Goal: Transaction & Acquisition: Purchase product/service

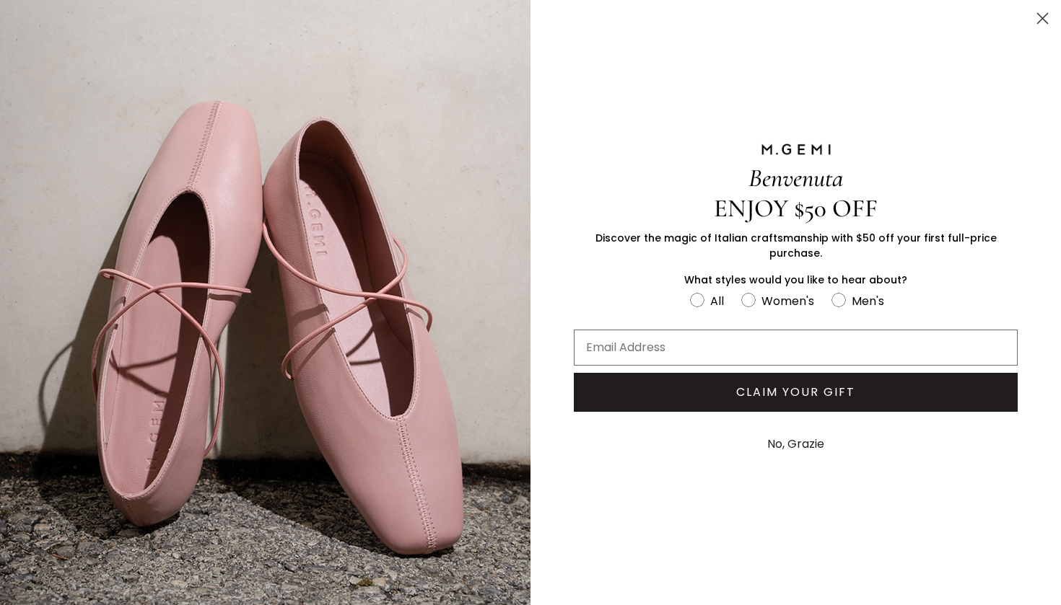
scroll to position [297, 0]
click at [1038, 27] on circle "Close dialog" at bounding box center [1042, 18] width 24 height 24
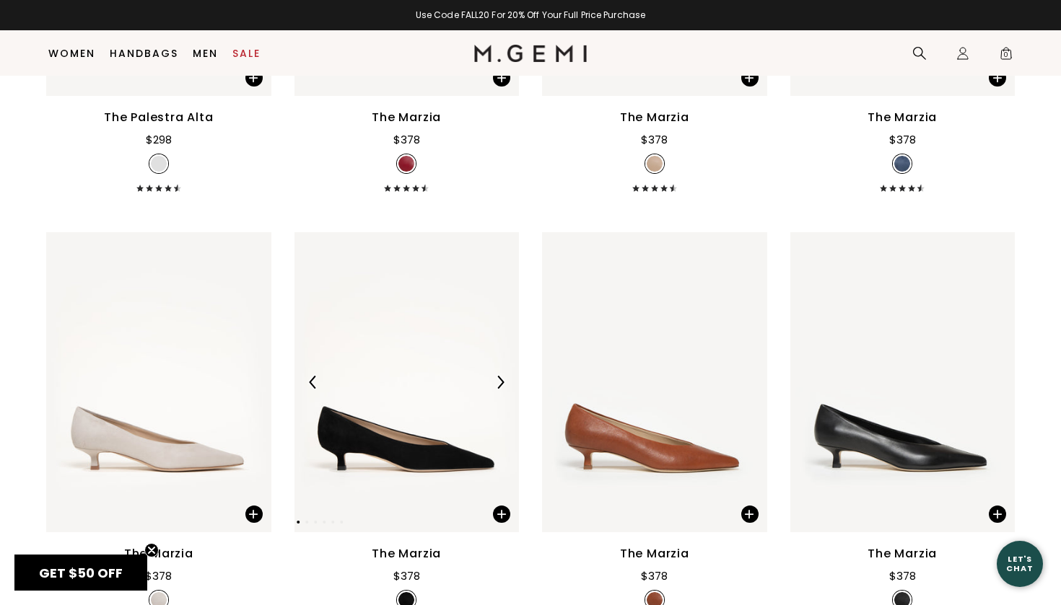
scroll to position [2689, 0]
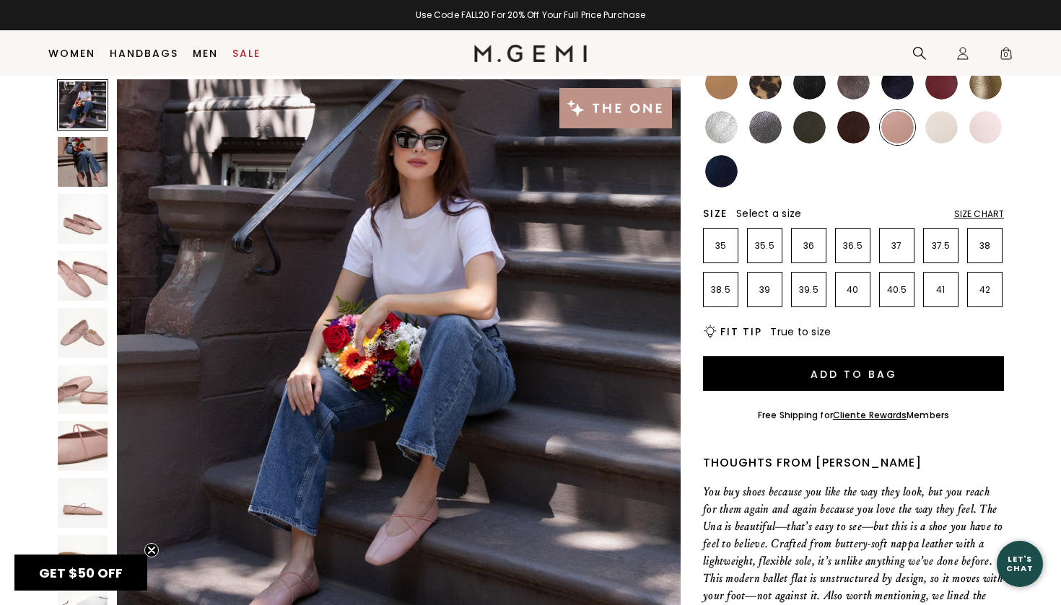
click at [88, 361] on div at bounding box center [82, 363] width 51 height 569
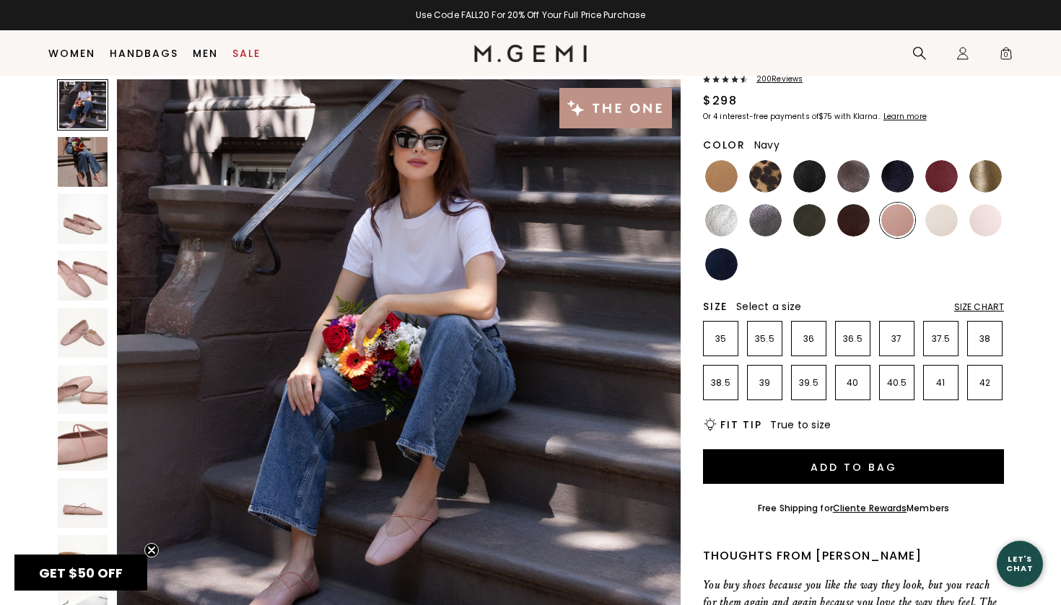
scroll to position [95, 0]
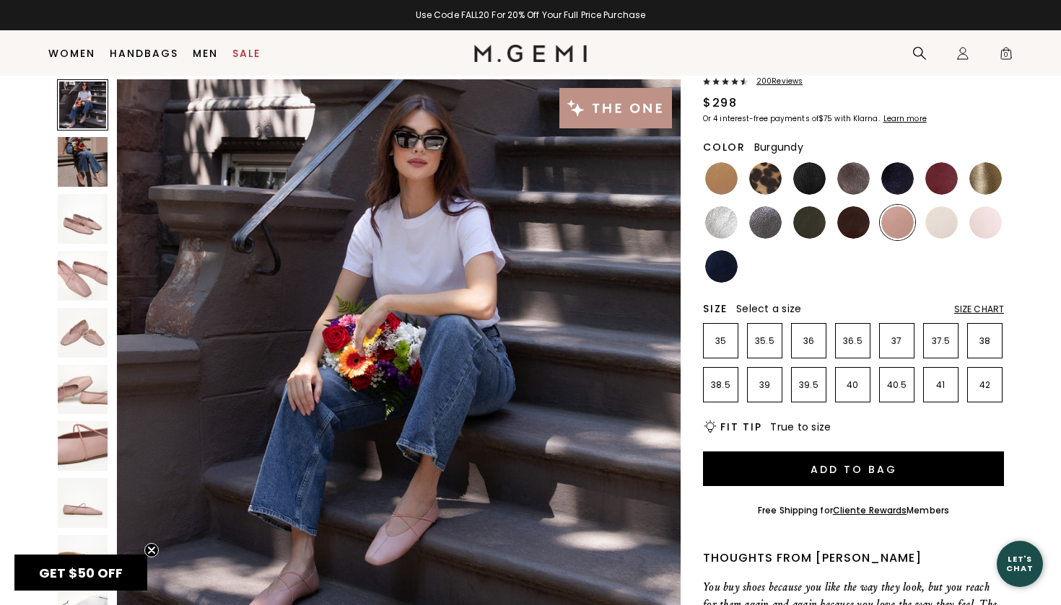
click at [936, 178] on img at bounding box center [941, 178] width 32 height 32
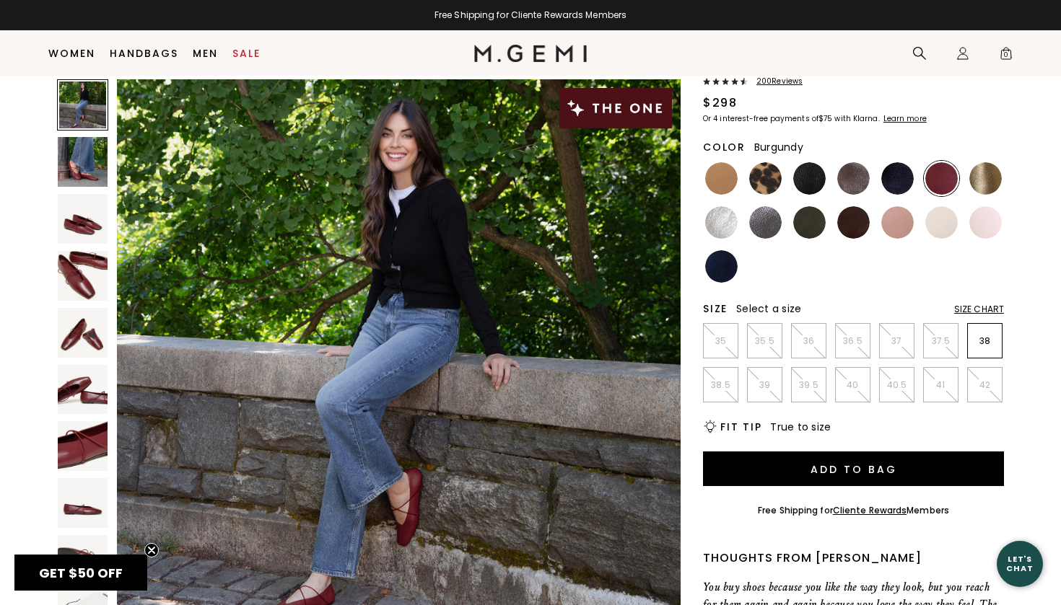
click at [962, 307] on div "Size Chart" at bounding box center [979, 310] width 50 height 12
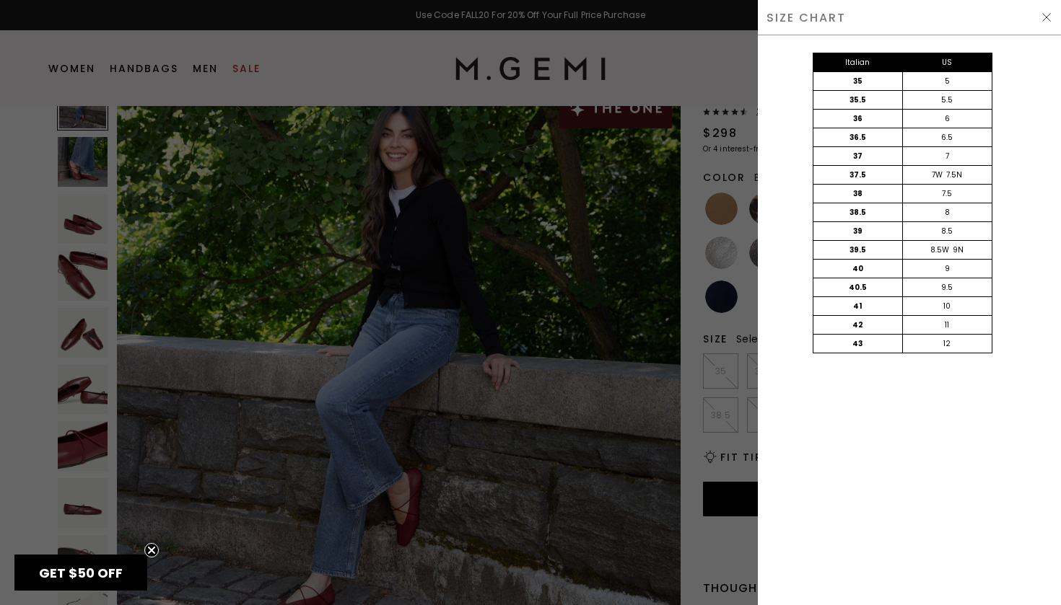
click at [1047, 19] on img at bounding box center [1047, 18] width 12 height 12
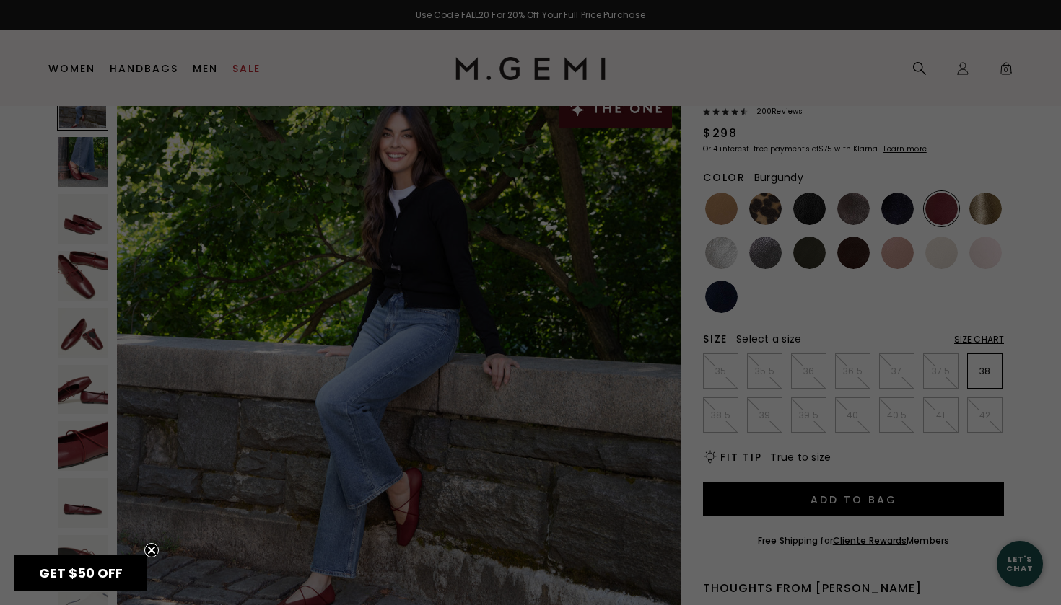
scroll to position [95, 0]
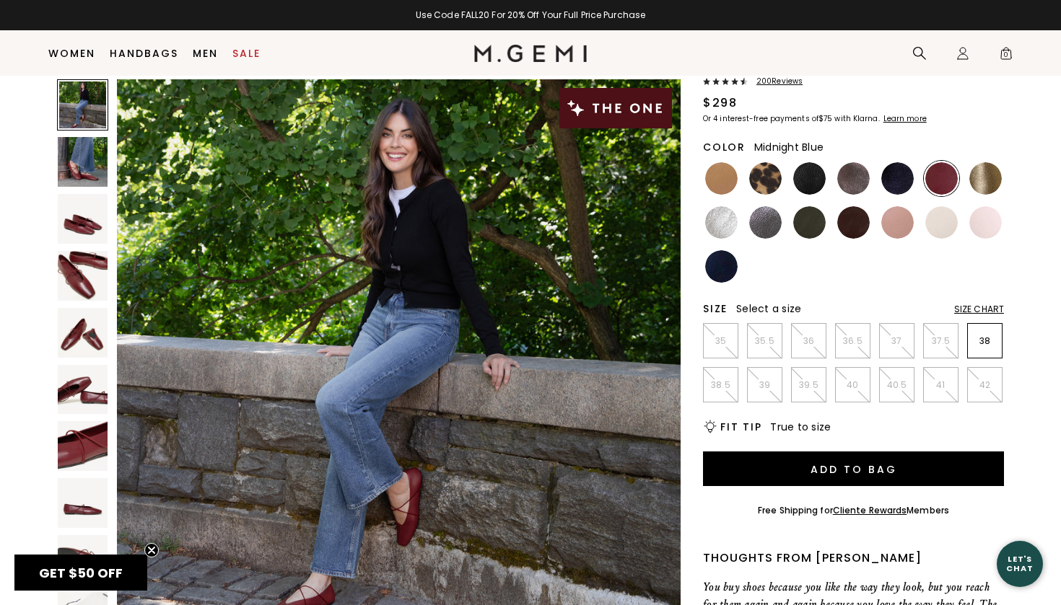
click at [895, 181] on img at bounding box center [897, 178] width 32 height 32
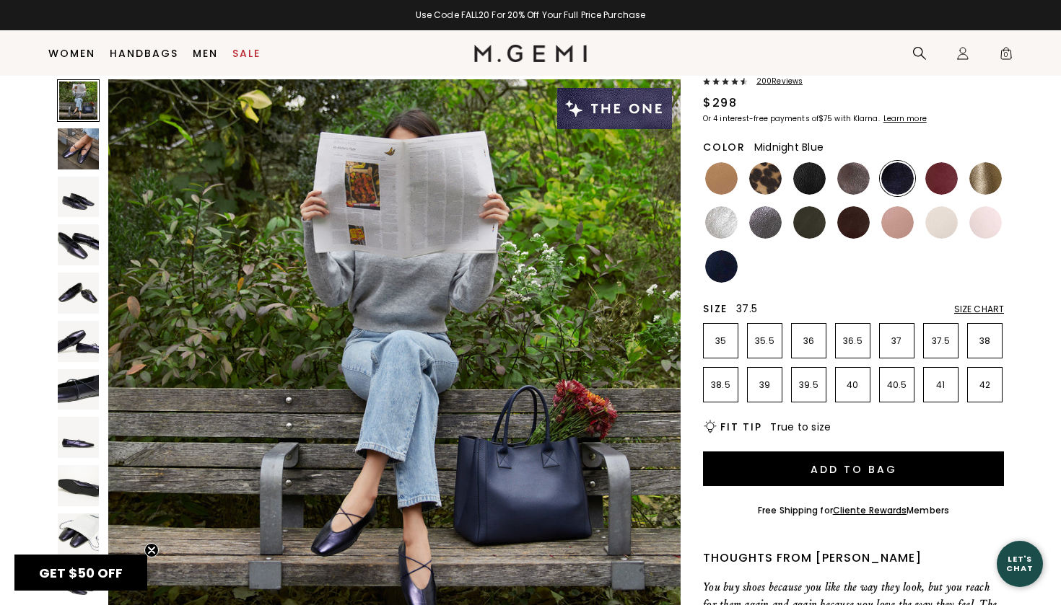
click at [935, 338] on p "37.5" at bounding box center [941, 342] width 34 height 12
click at [972, 304] on div "Size Chart" at bounding box center [979, 310] width 50 height 12
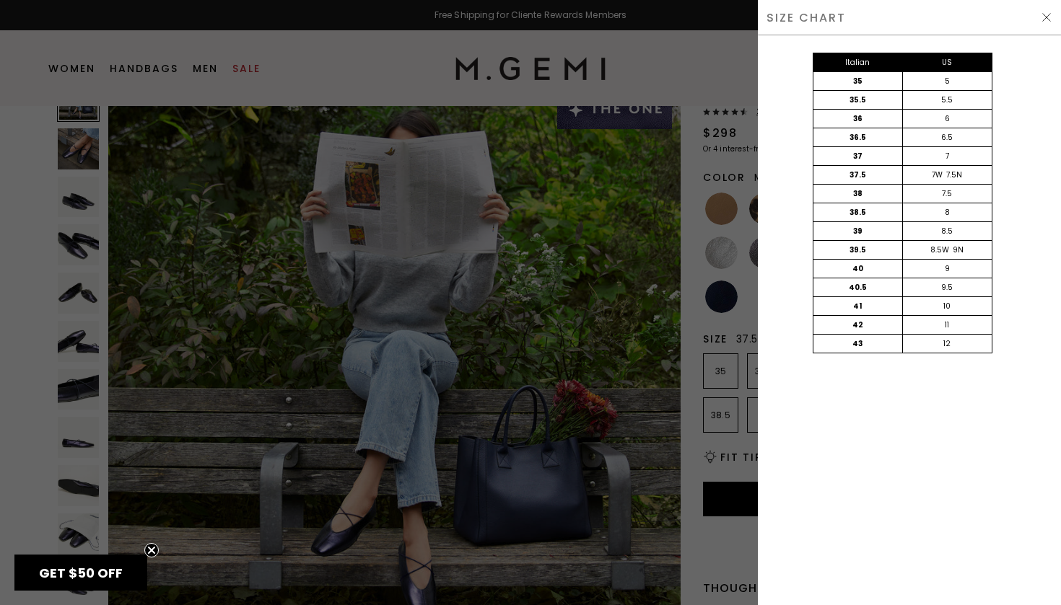
click at [1045, 23] on span at bounding box center [1047, 18] width 12 height 12
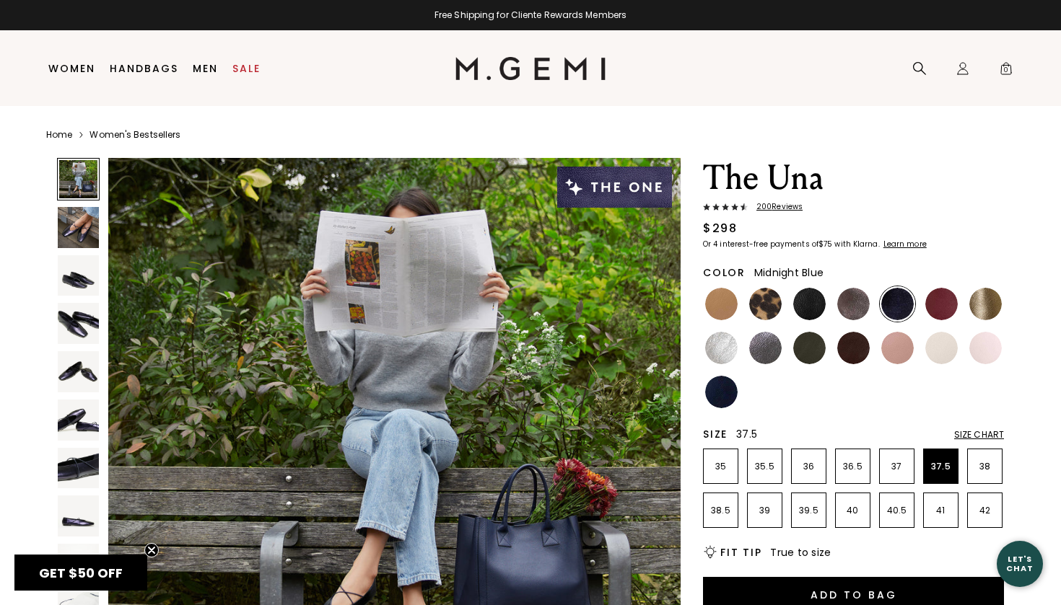
scroll to position [95, 0]
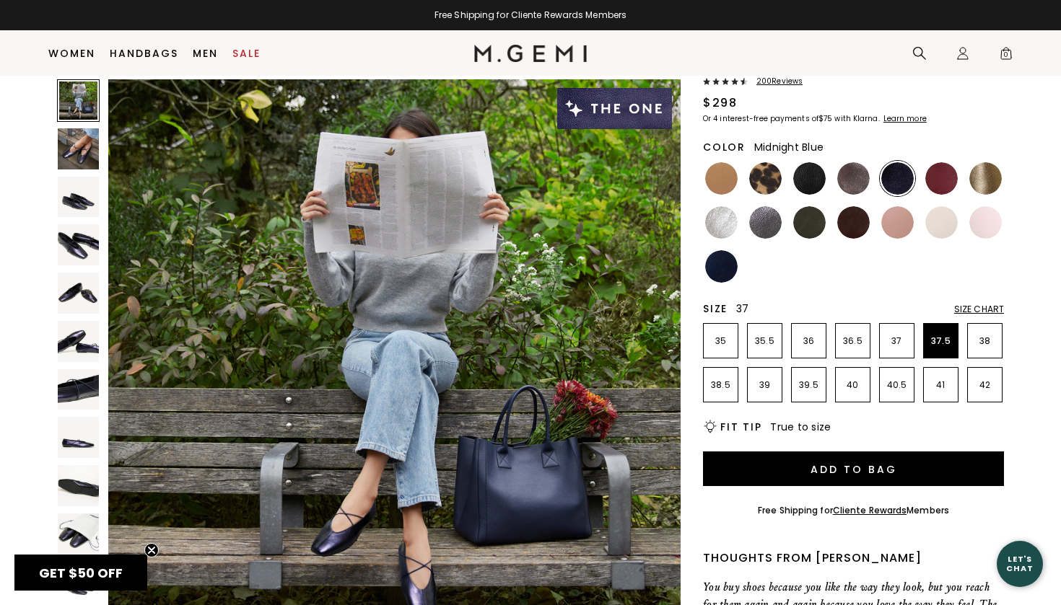
click at [893, 346] on p "37" at bounding box center [897, 342] width 34 height 12
click at [728, 266] on img at bounding box center [721, 266] width 32 height 32
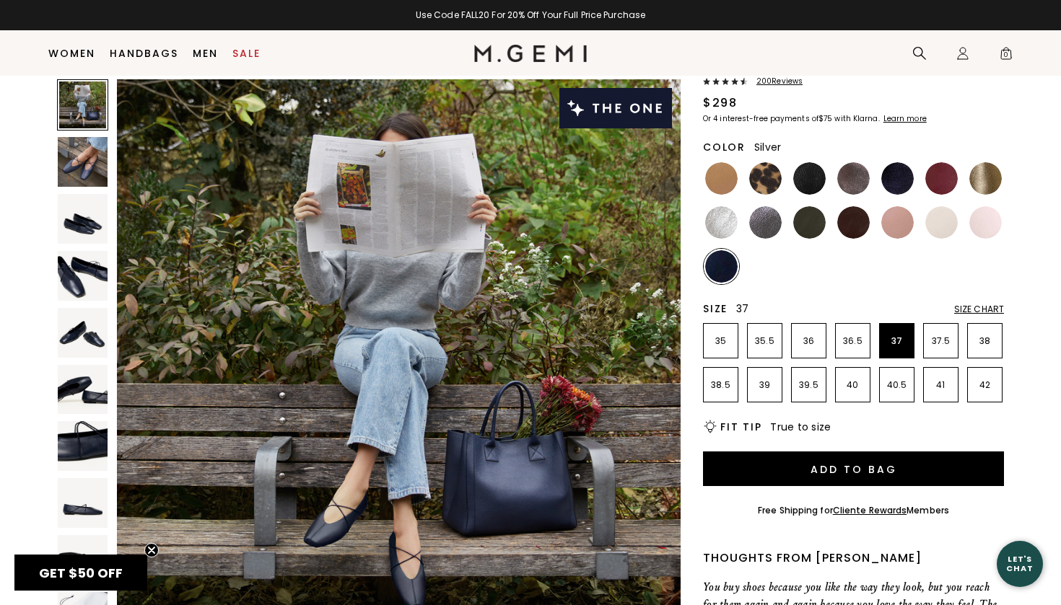
click at [712, 232] on img at bounding box center [721, 222] width 32 height 32
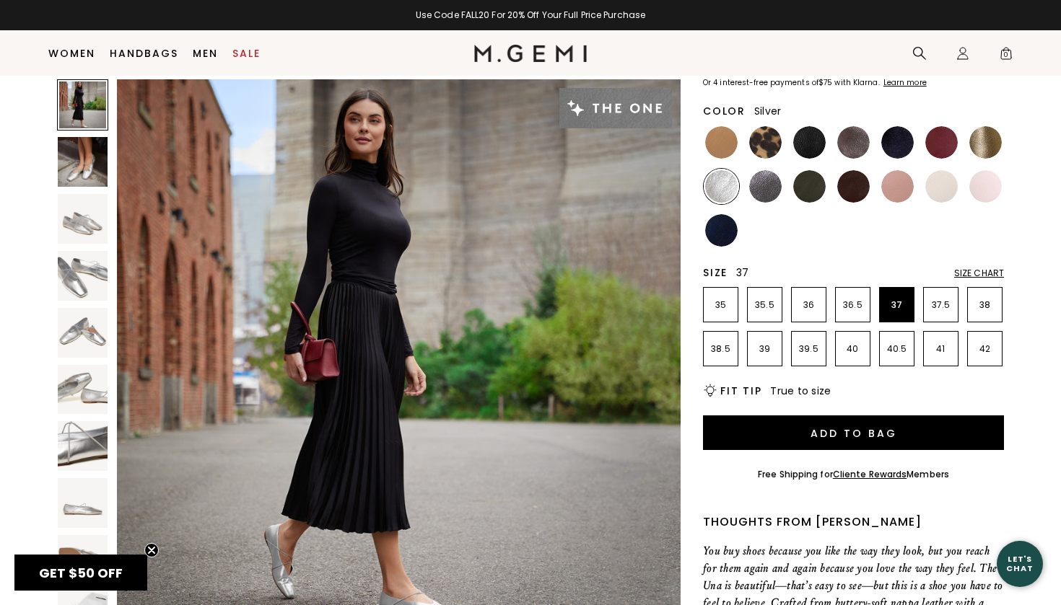
scroll to position [69, 0]
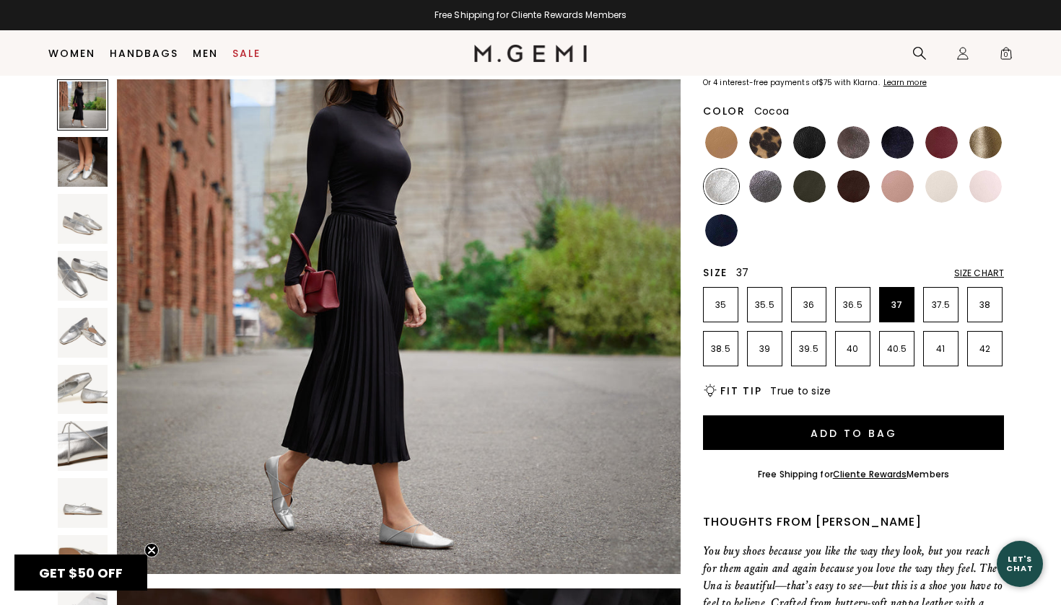
click at [849, 135] on img at bounding box center [853, 142] width 32 height 32
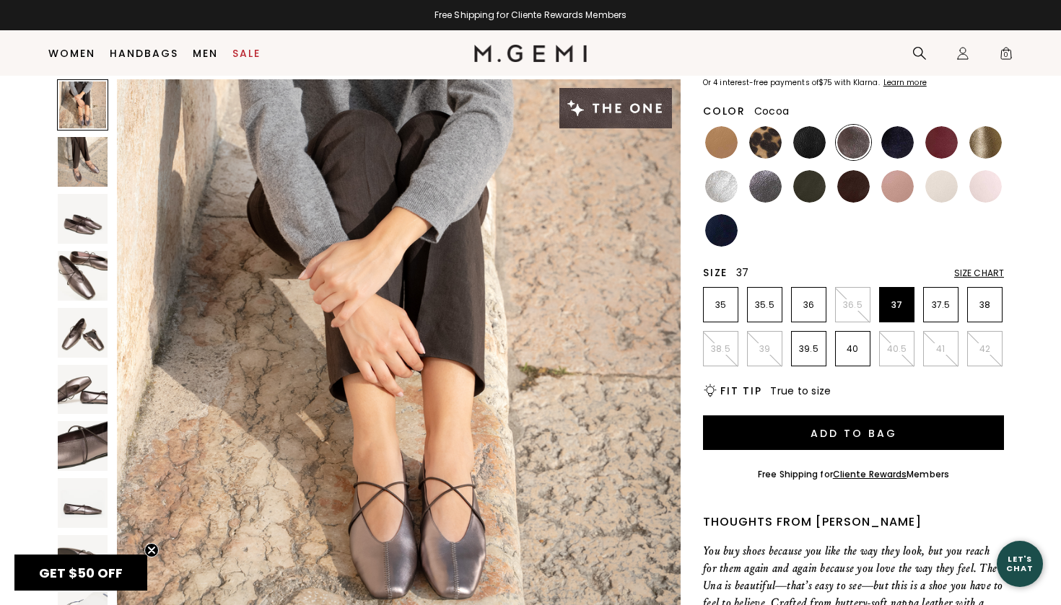
click at [74, 508] on img at bounding box center [83, 503] width 50 height 50
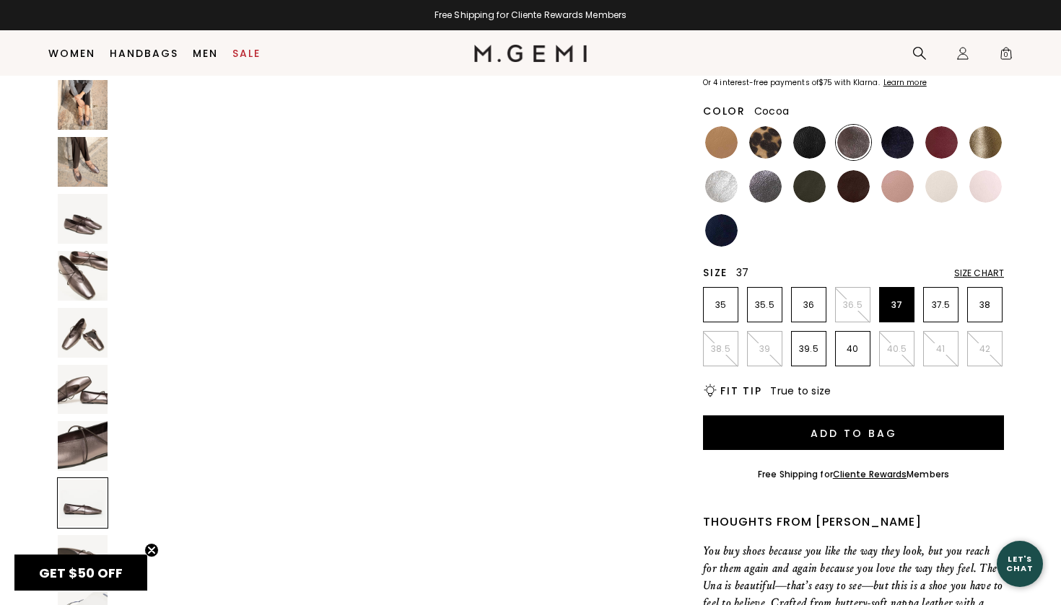
scroll to position [4047, 0]
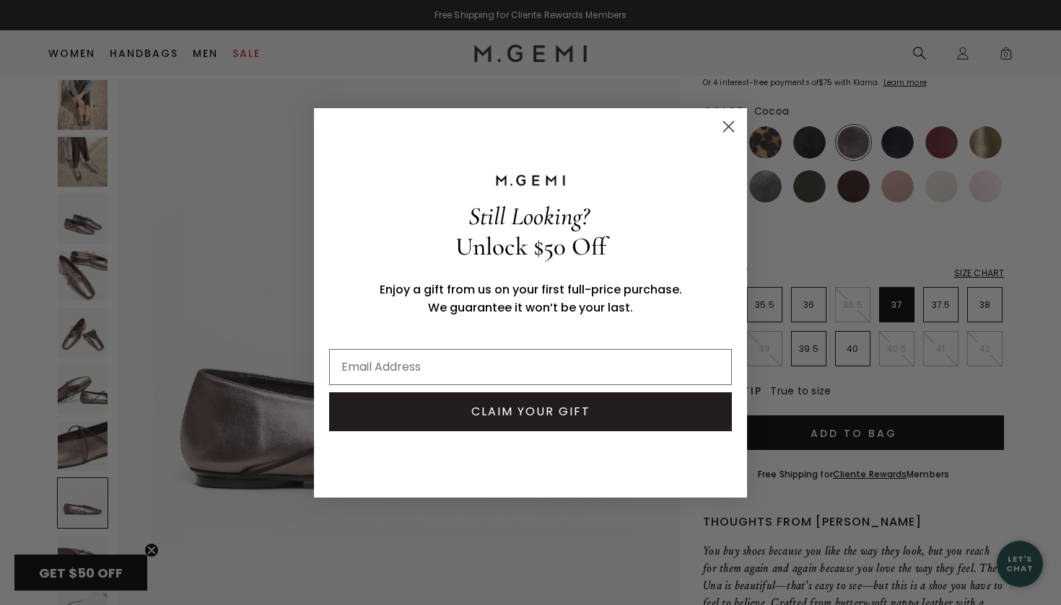
click at [729, 134] on circle "Close dialog" at bounding box center [729, 126] width 24 height 24
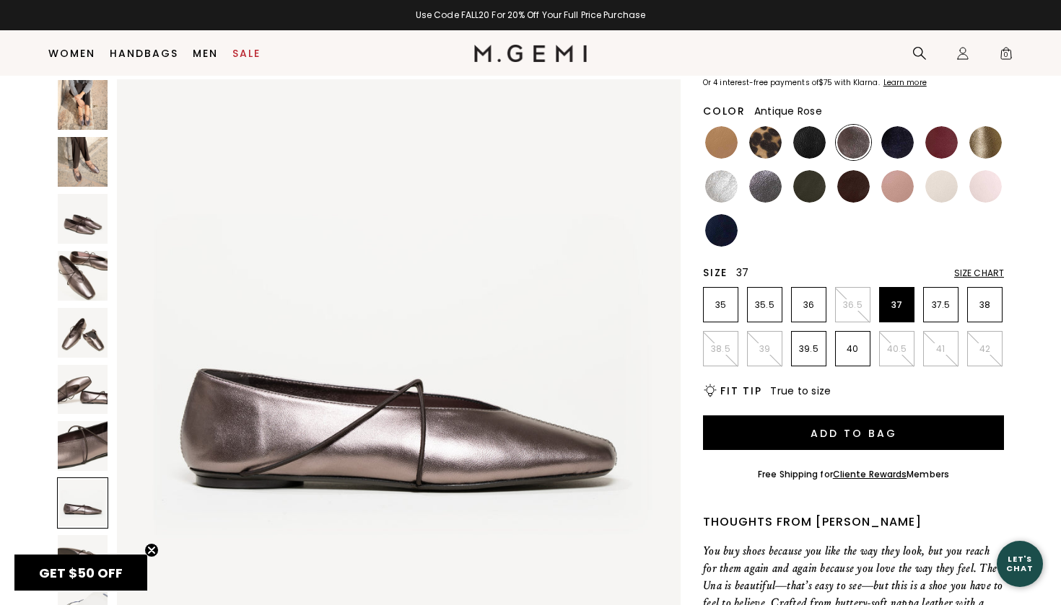
click at [900, 180] on img at bounding box center [897, 186] width 32 height 32
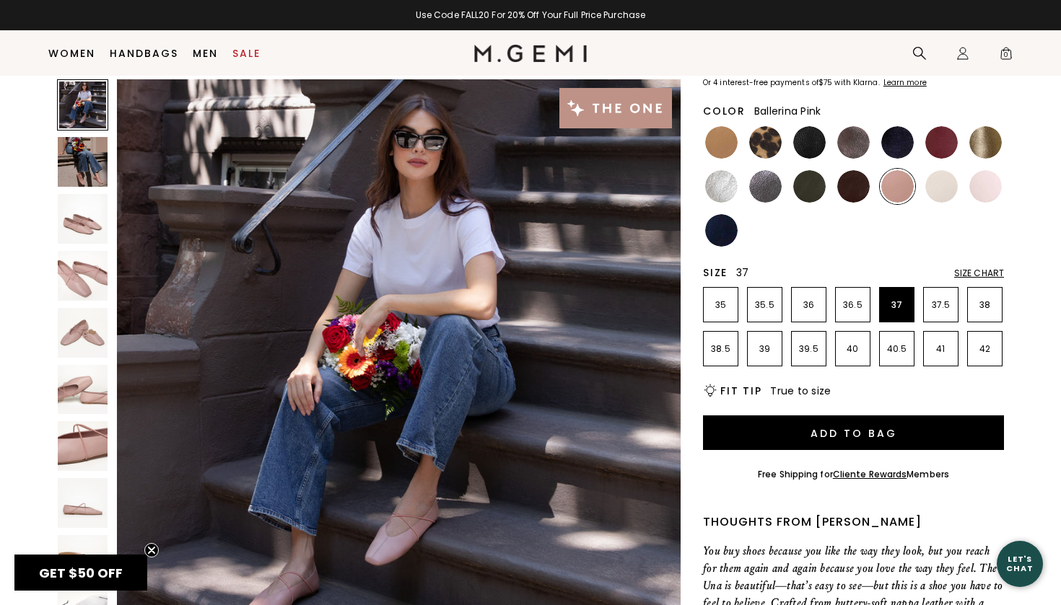
click at [988, 192] on img at bounding box center [985, 186] width 32 height 32
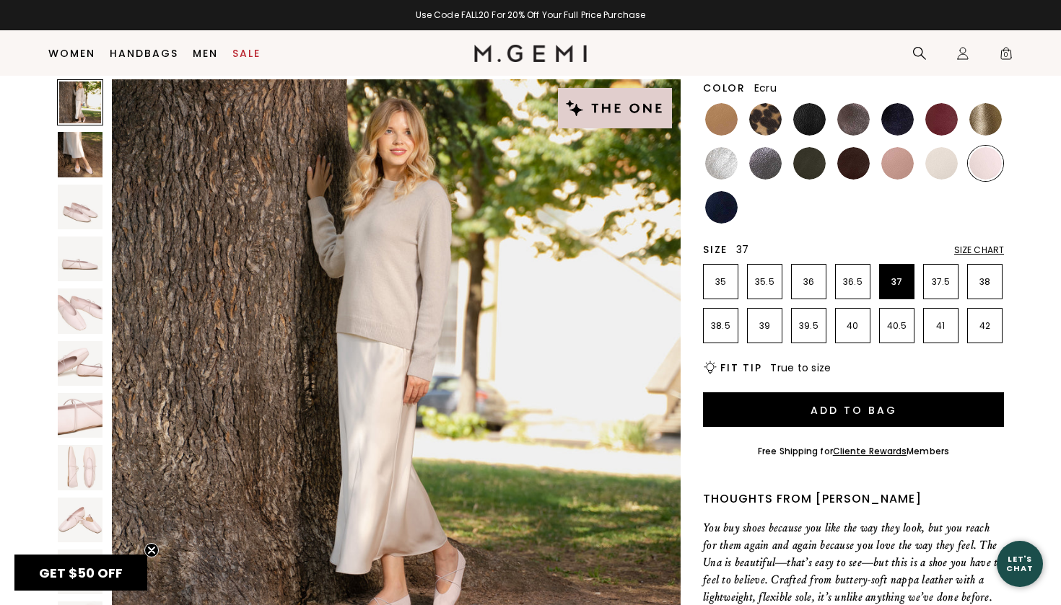
click at [940, 174] on img at bounding box center [941, 163] width 32 height 32
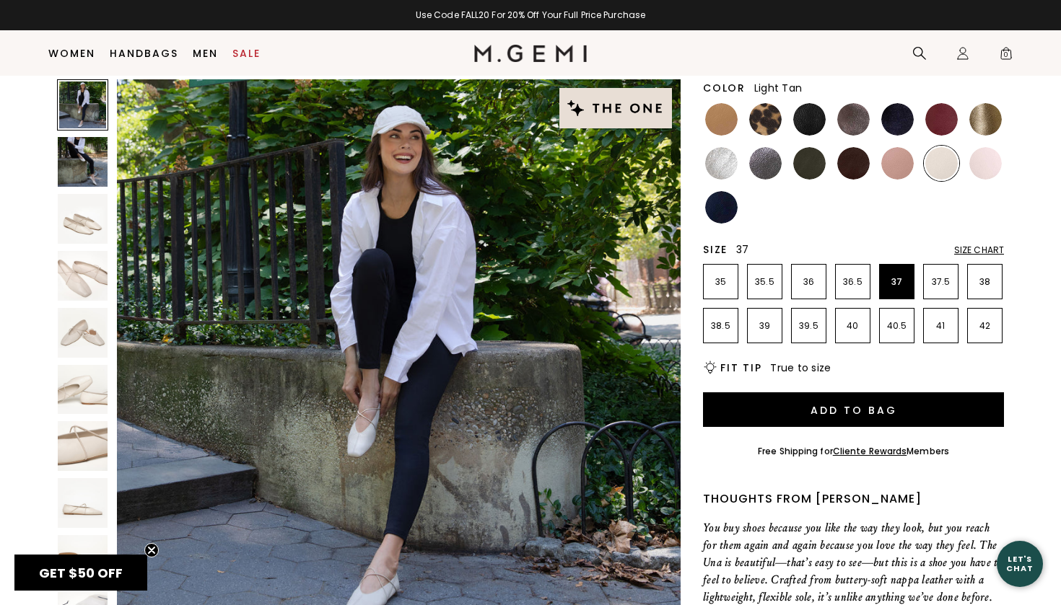
click at [720, 128] on img at bounding box center [721, 119] width 32 height 32
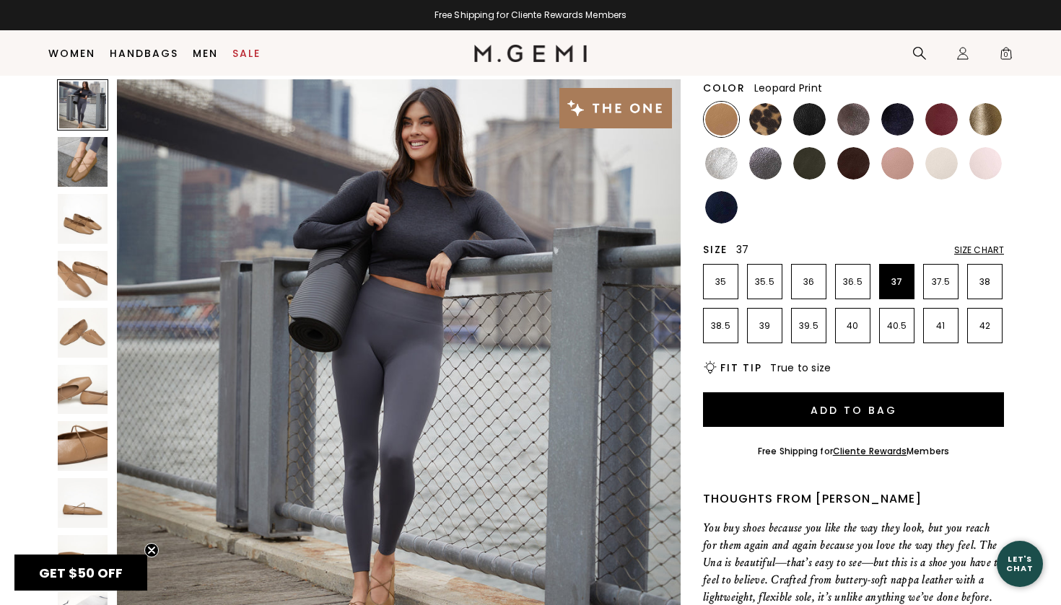
click at [766, 110] on img at bounding box center [765, 119] width 32 height 32
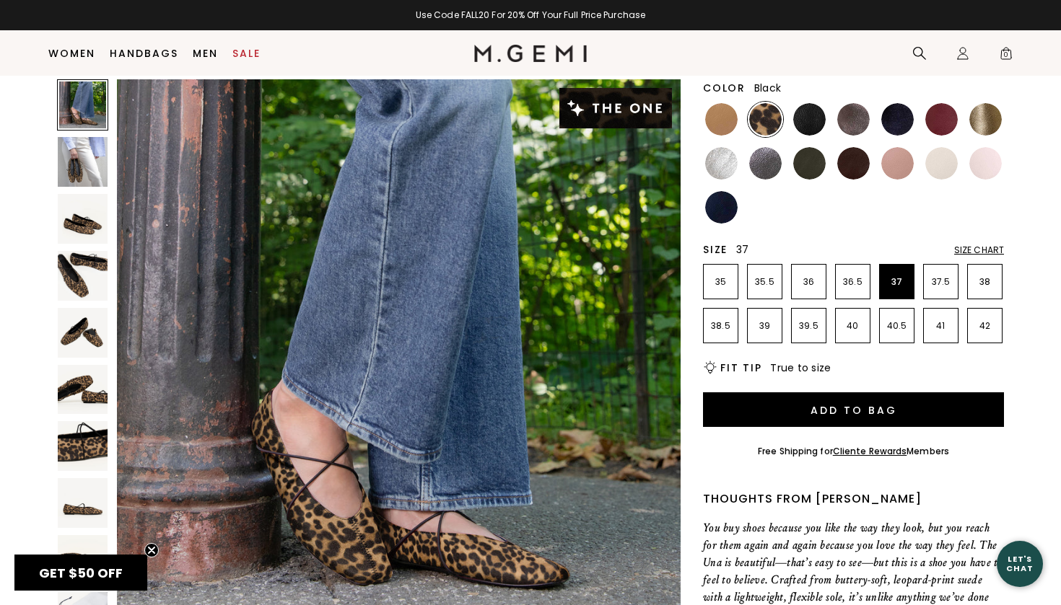
click at [794, 118] on img at bounding box center [809, 119] width 32 height 32
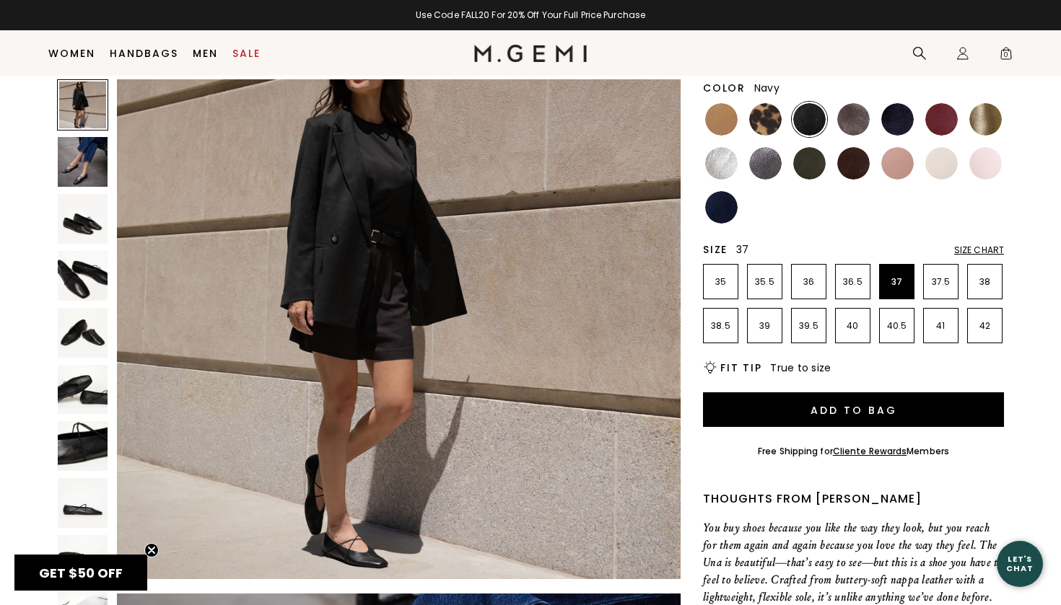
click at [723, 222] on img at bounding box center [721, 207] width 32 height 32
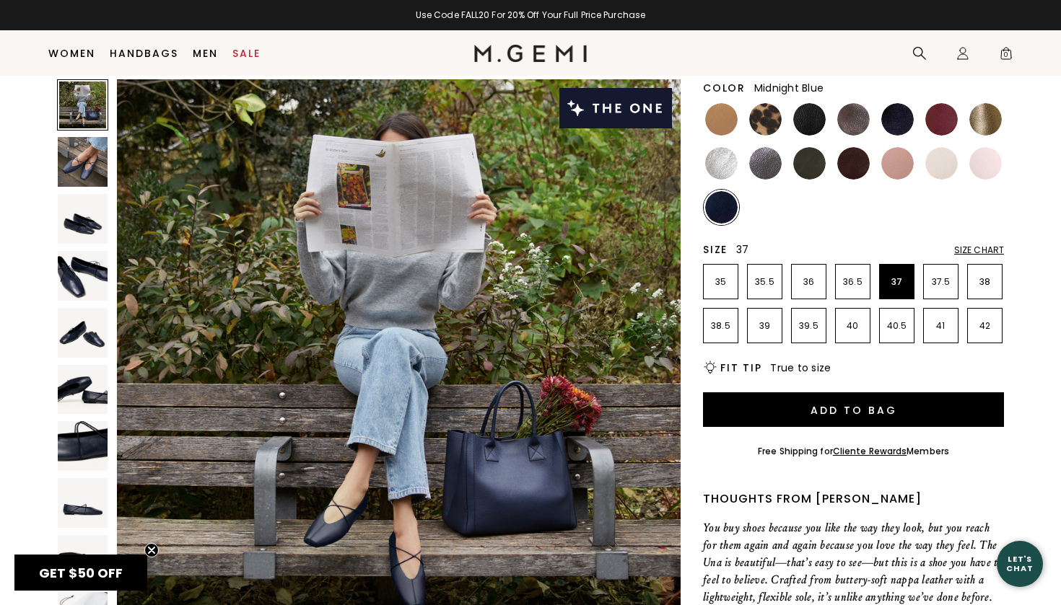
click at [902, 118] on img at bounding box center [897, 119] width 32 height 32
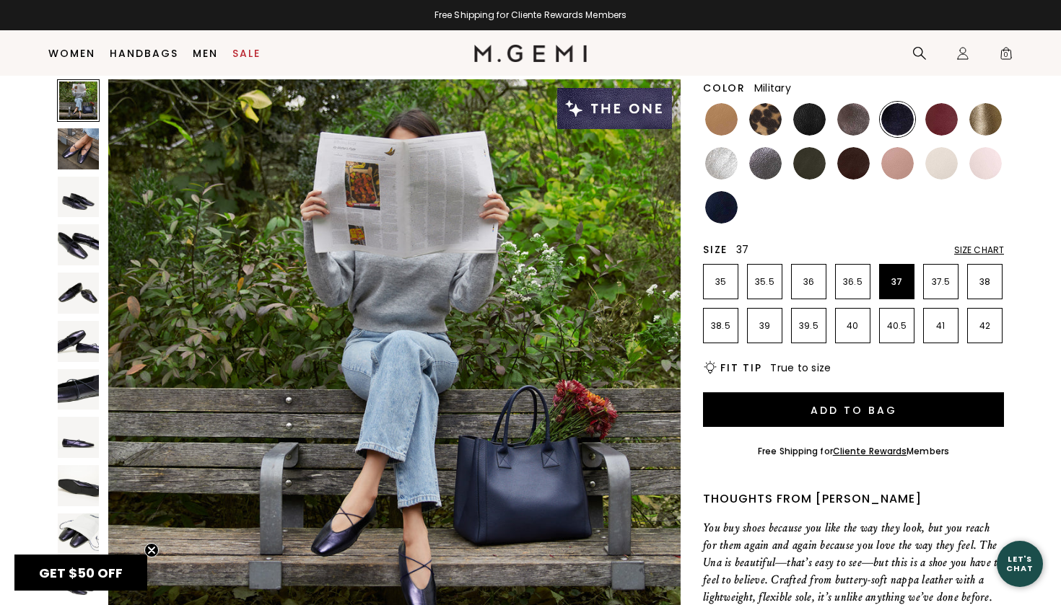
click at [805, 160] on img at bounding box center [809, 163] width 32 height 32
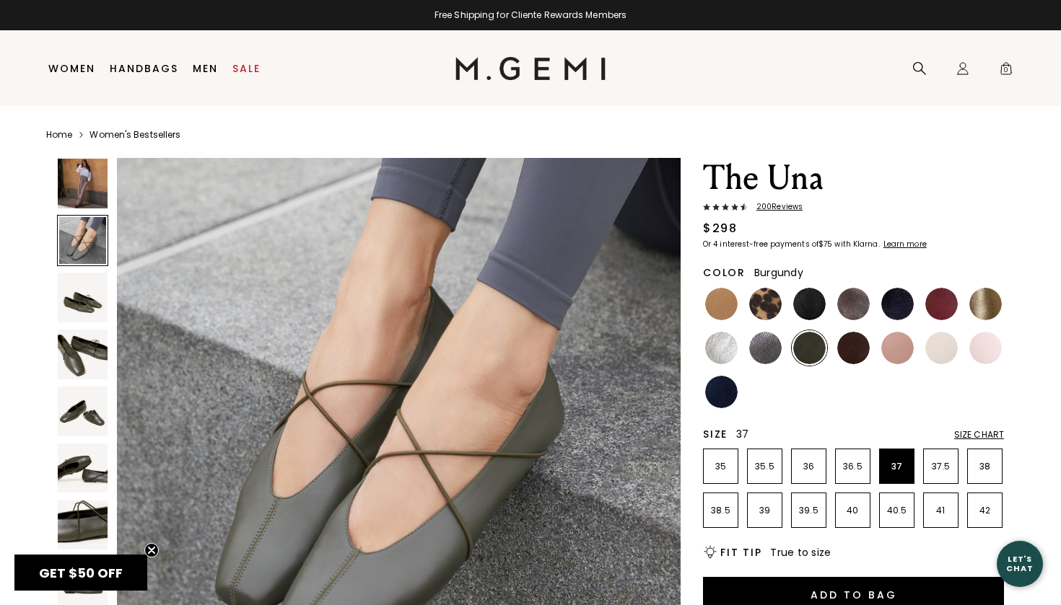
click at [940, 299] on img at bounding box center [941, 304] width 32 height 32
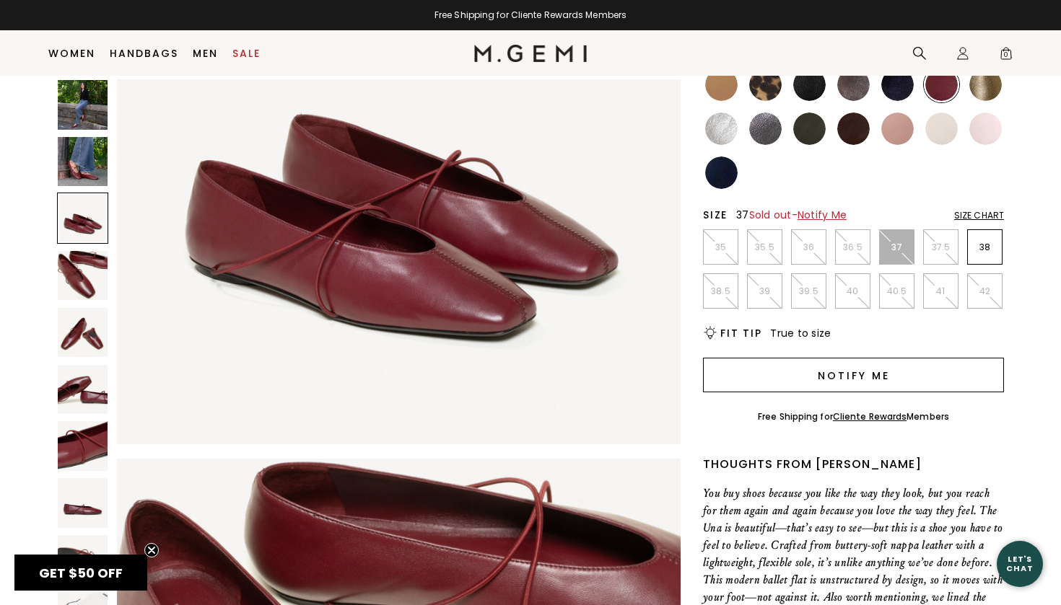
click at [812, 367] on button "Notify Me" at bounding box center [853, 375] width 301 height 35
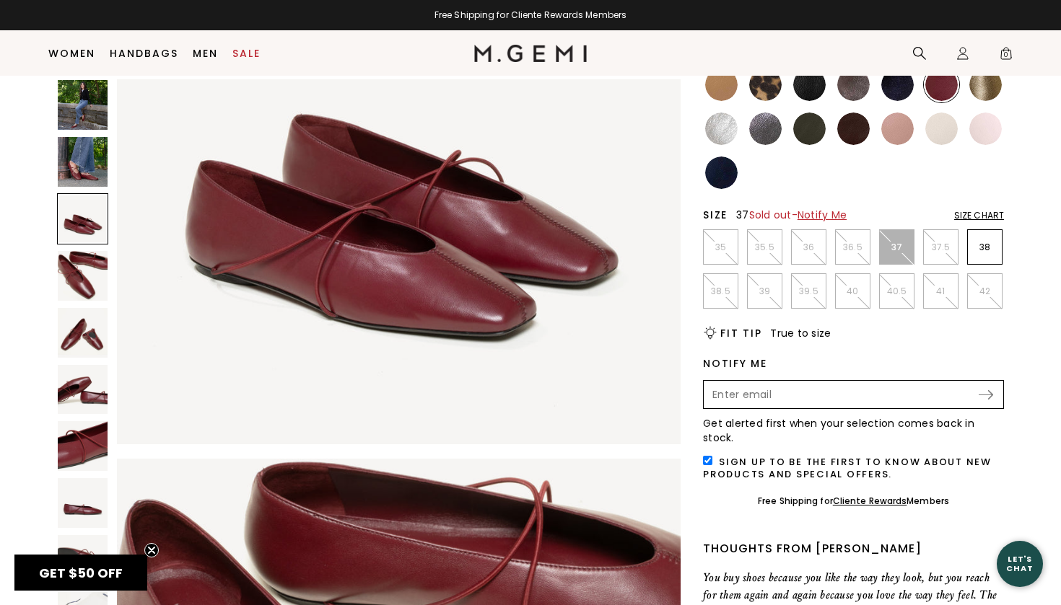
click at [779, 406] on input "Enter your email address to be notified when your selection is back in stock" at bounding box center [841, 394] width 272 height 25
type input "marybethstrickland1@gmail.com"
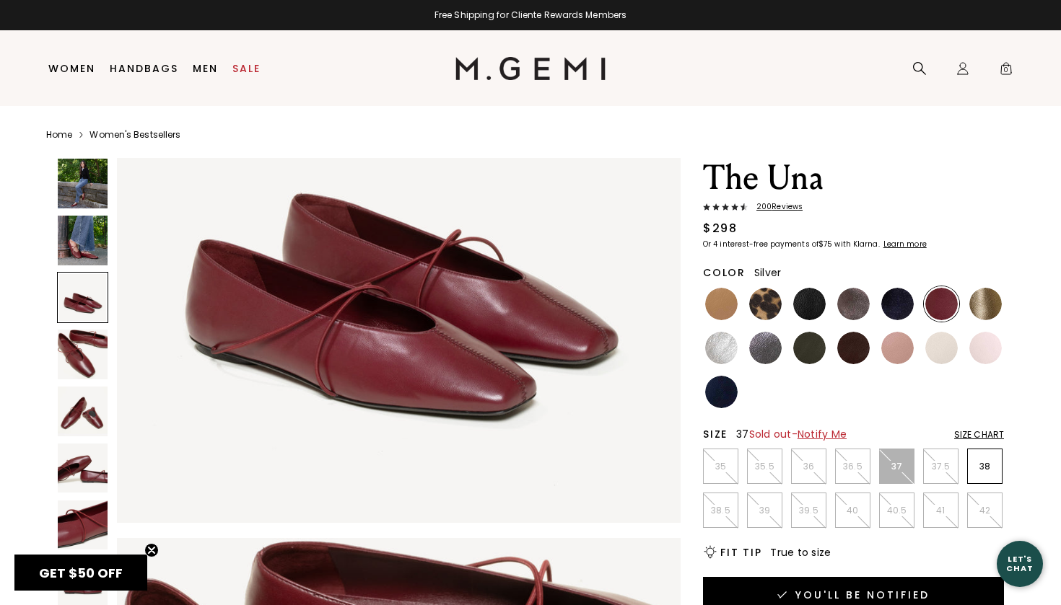
click at [734, 344] on img at bounding box center [721, 348] width 32 height 32
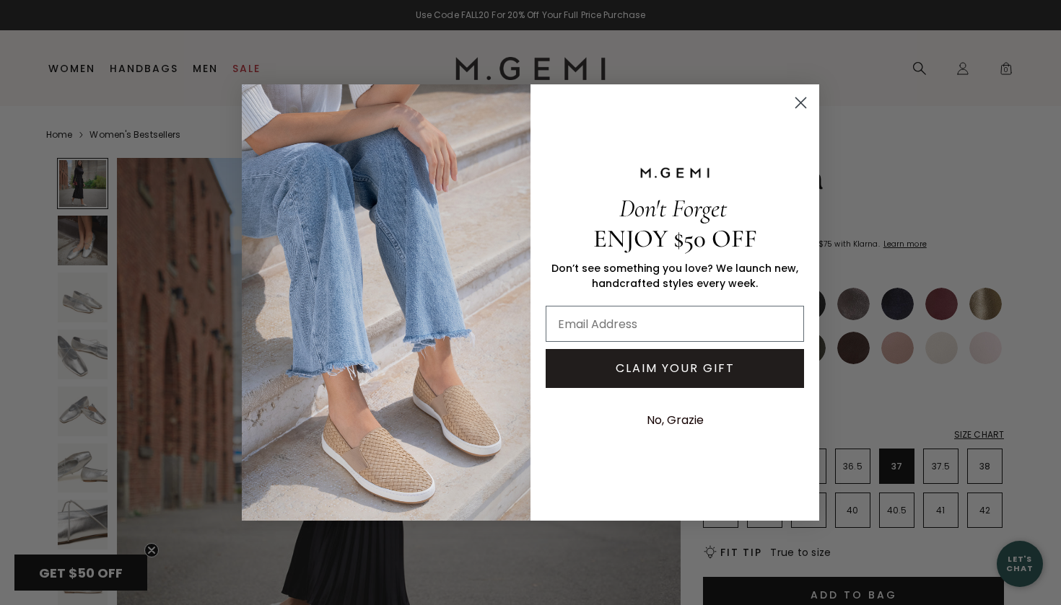
click at [802, 104] on circle "Close dialog" at bounding box center [801, 103] width 24 height 24
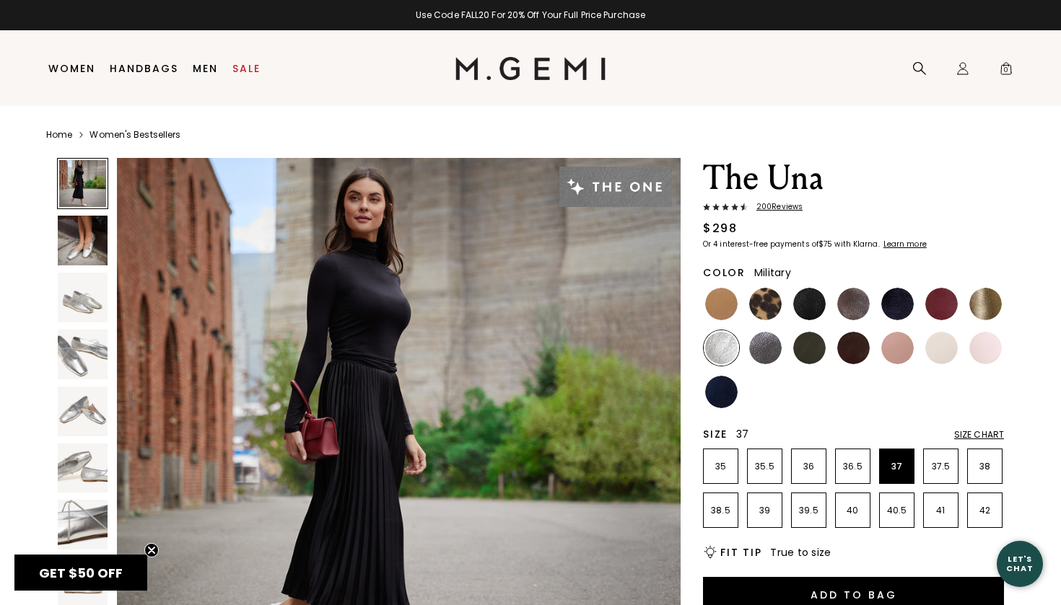
click at [822, 344] on img at bounding box center [809, 348] width 32 height 32
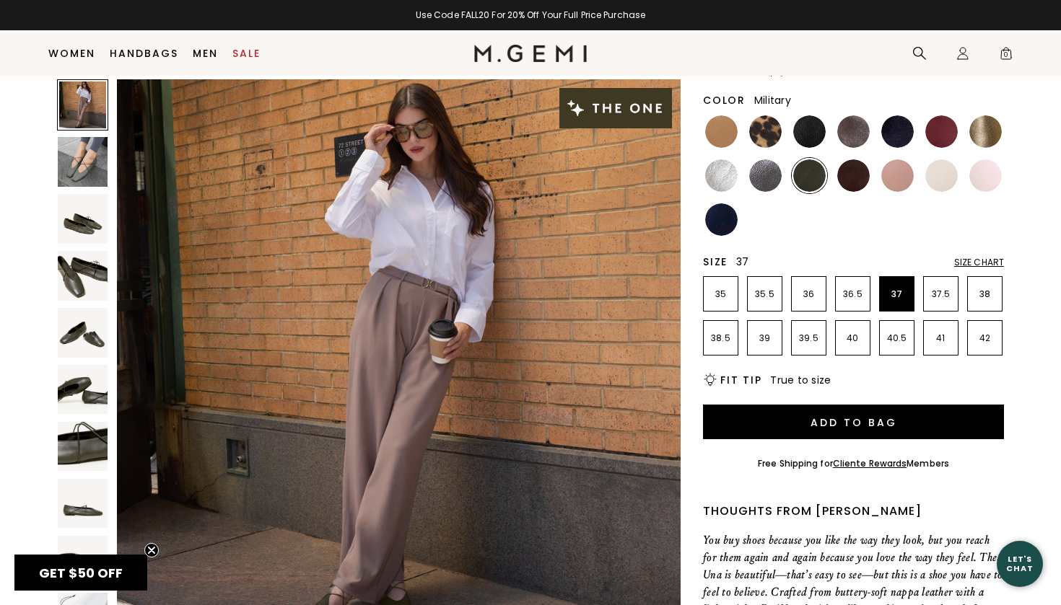
scroll to position [139, 0]
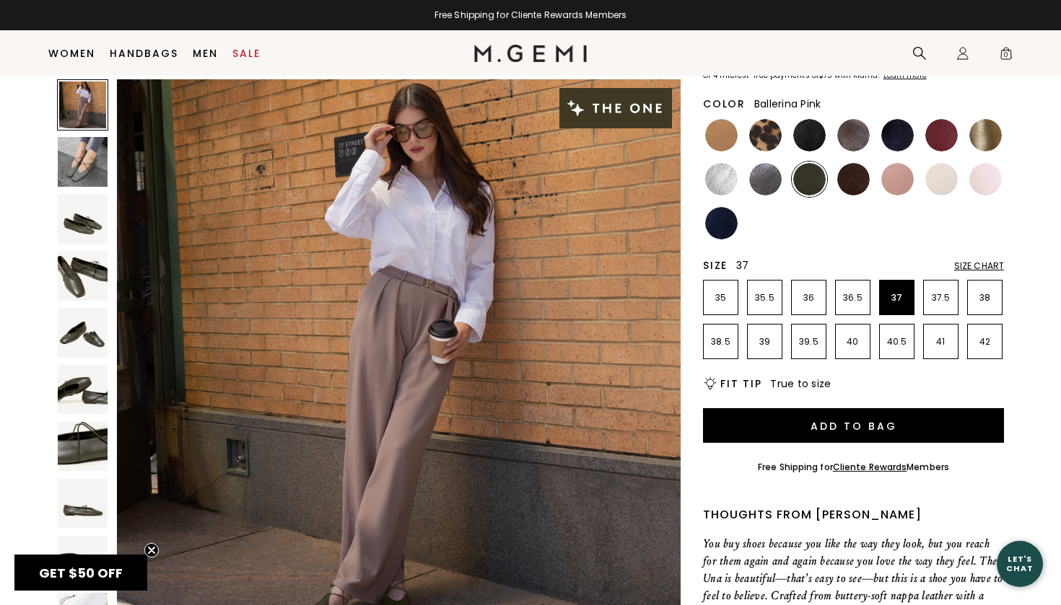
click at [976, 171] on img at bounding box center [985, 179] width 32 height 32
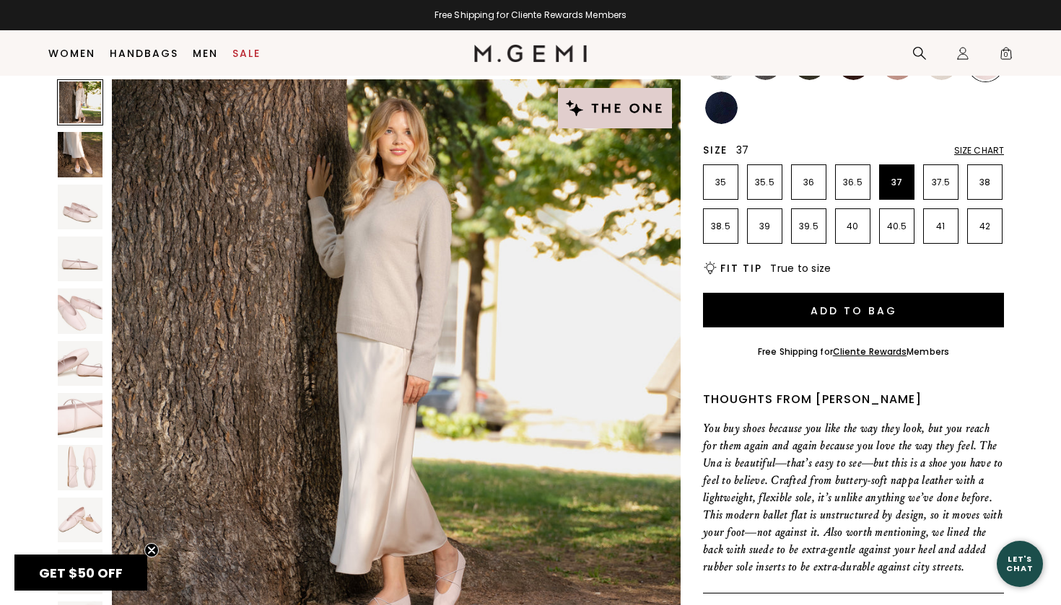
scroll to position [185, 0]
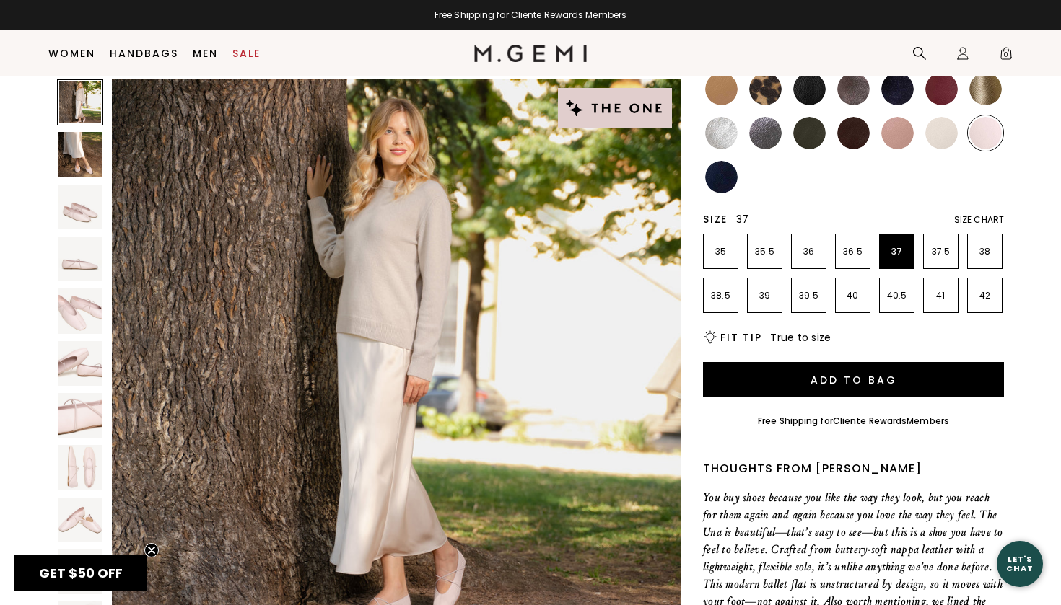
click at [901, 131] on img at bounding box center [897, 133] width 32 height 32
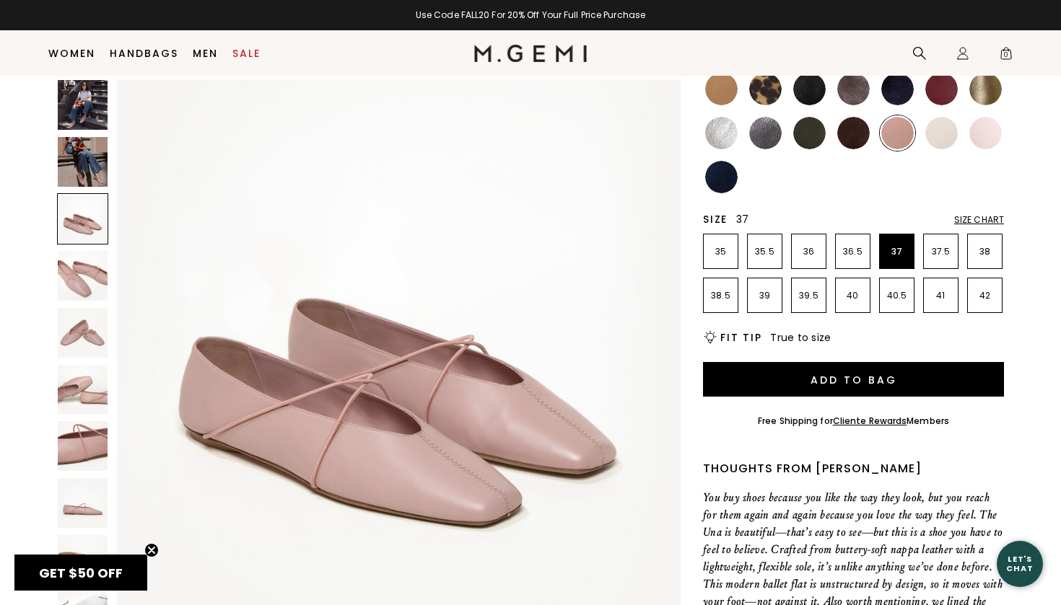
scroll to position [1168, 0]
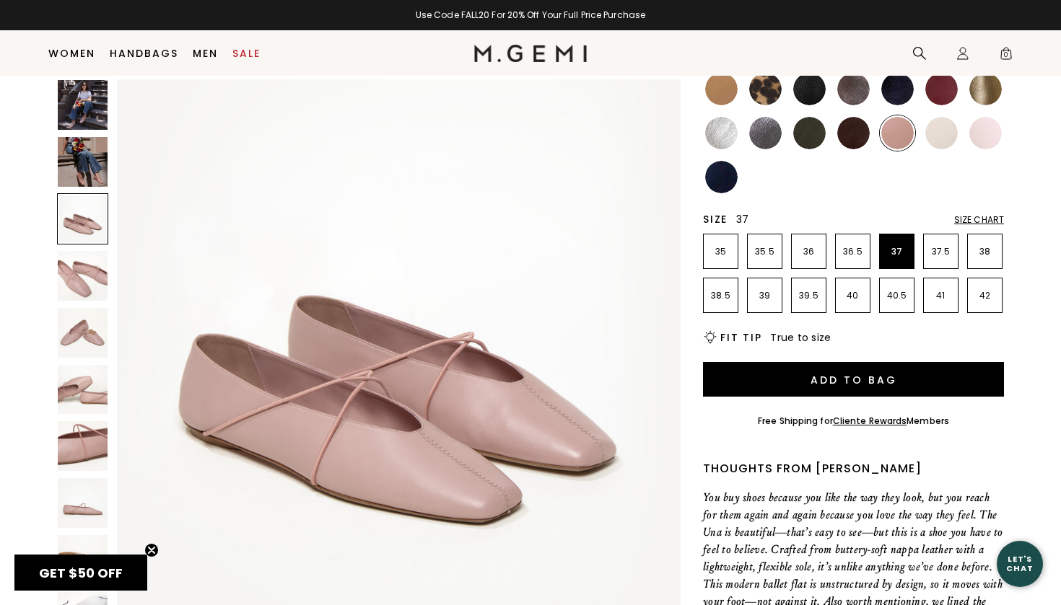
click at [851, 131] on img at bounding box center [853, 133] width 32 height 32
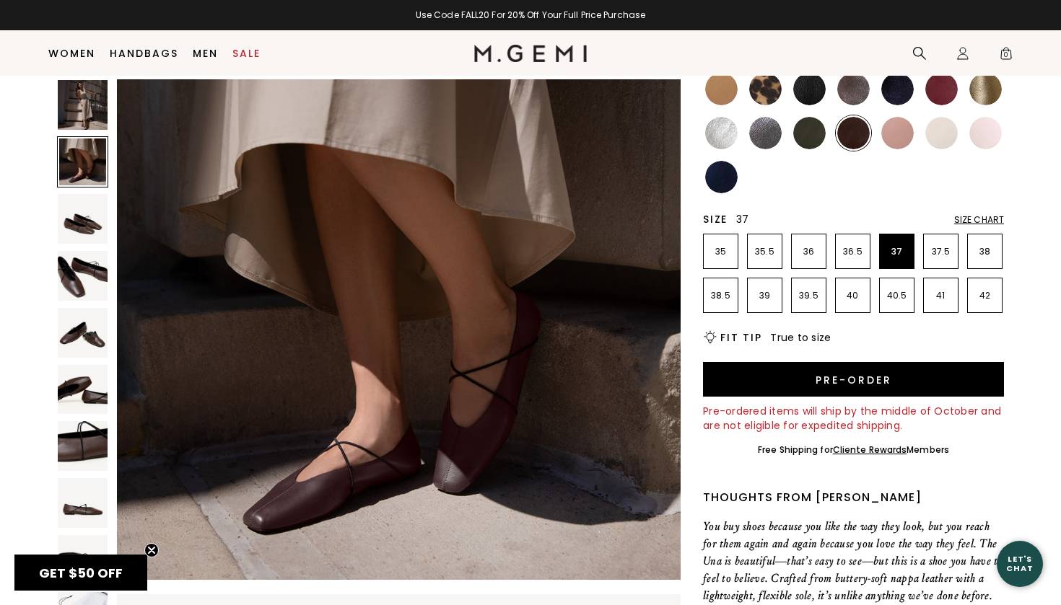
scroll to position [640, 0]
click at [100, 318] on img at bounding box center [83, 333] width 50 height 50
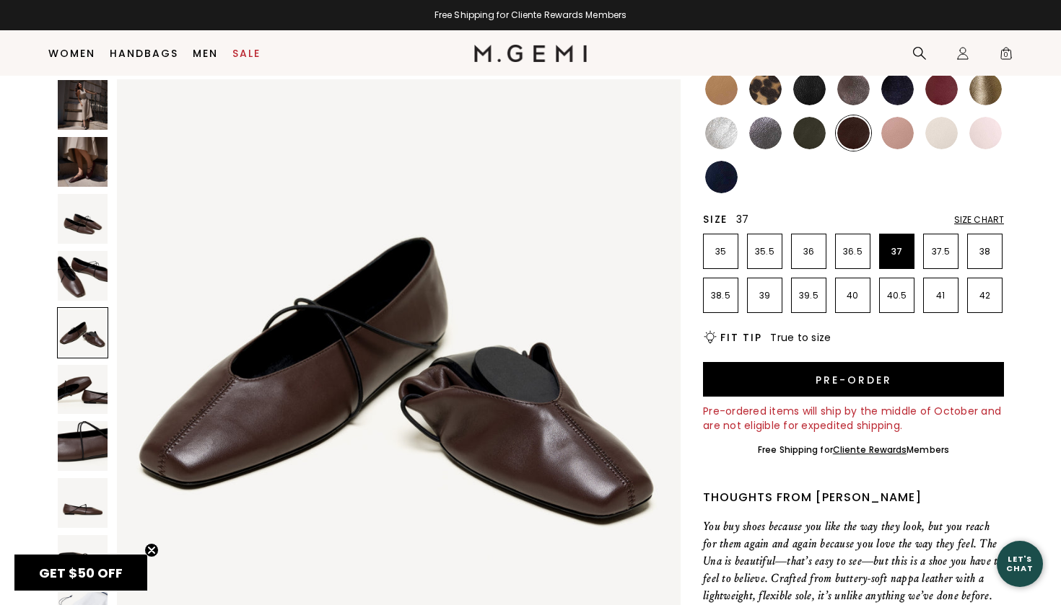
click at [94, 285] on img at bounding box center [83, 276] width 50 height 50
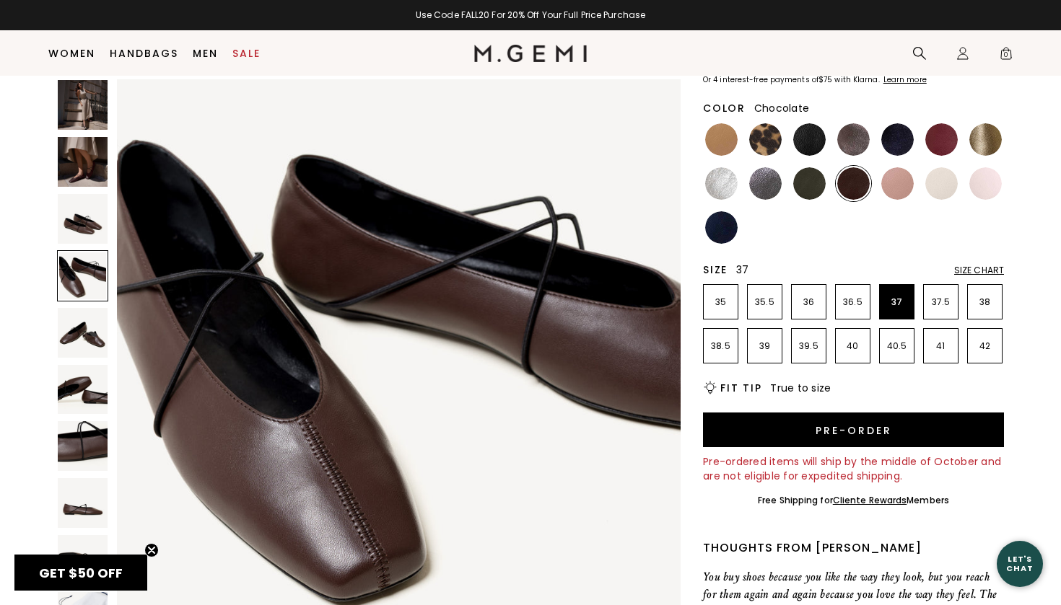
scroll to position [127, 0]
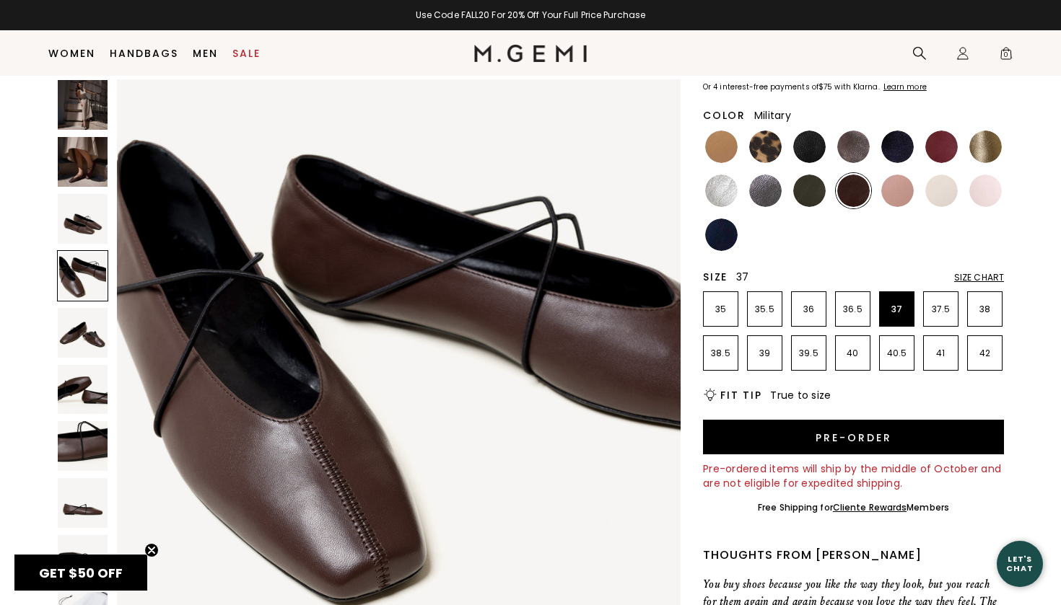
click at [794, 196] on img at bounding box center [809, 191] width 32 height 32
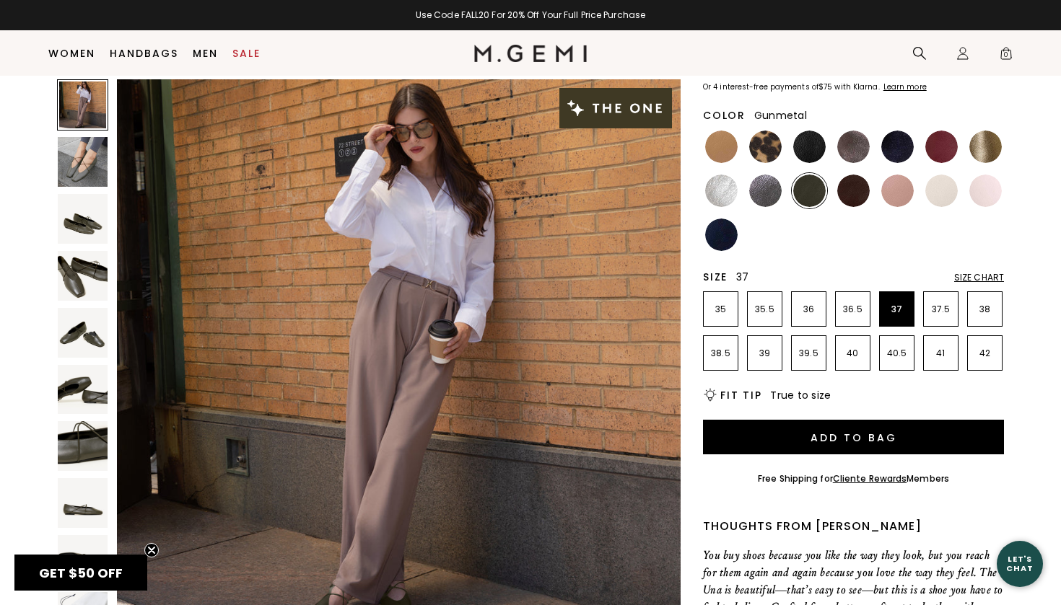
click at [766, 193] on img at bounding box center [765, 191] width 32 height 32
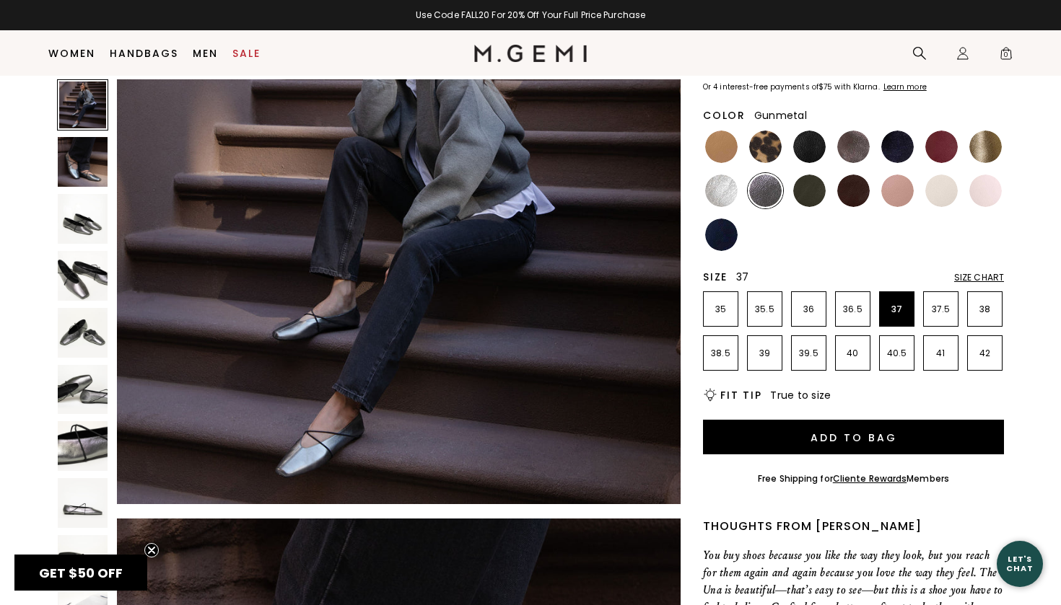
scroll to position [138, 0]
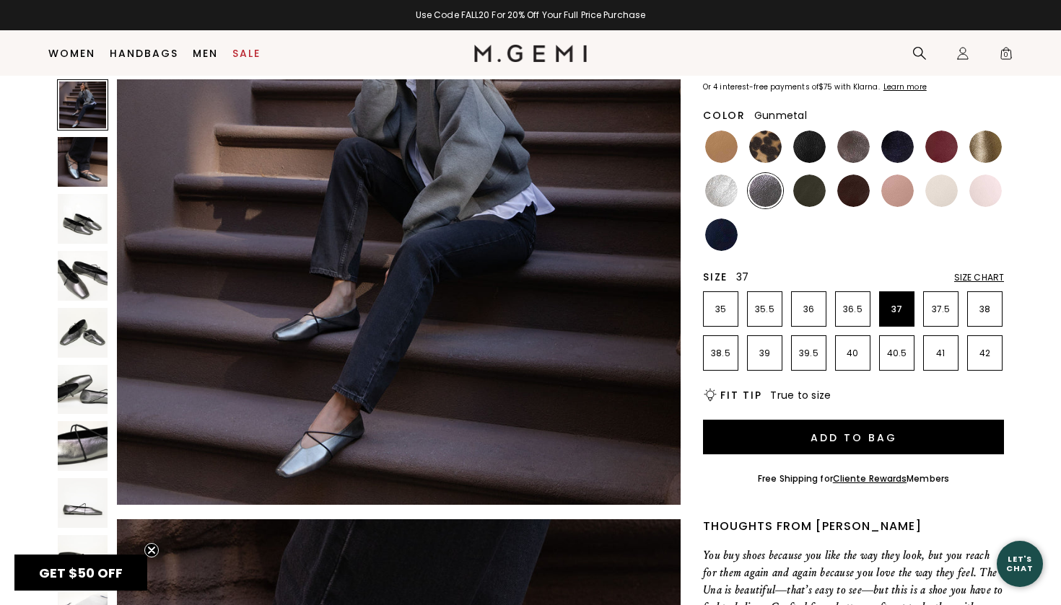
click at [64, 398] on img at bounding box center [83, 390] width 50 height 50
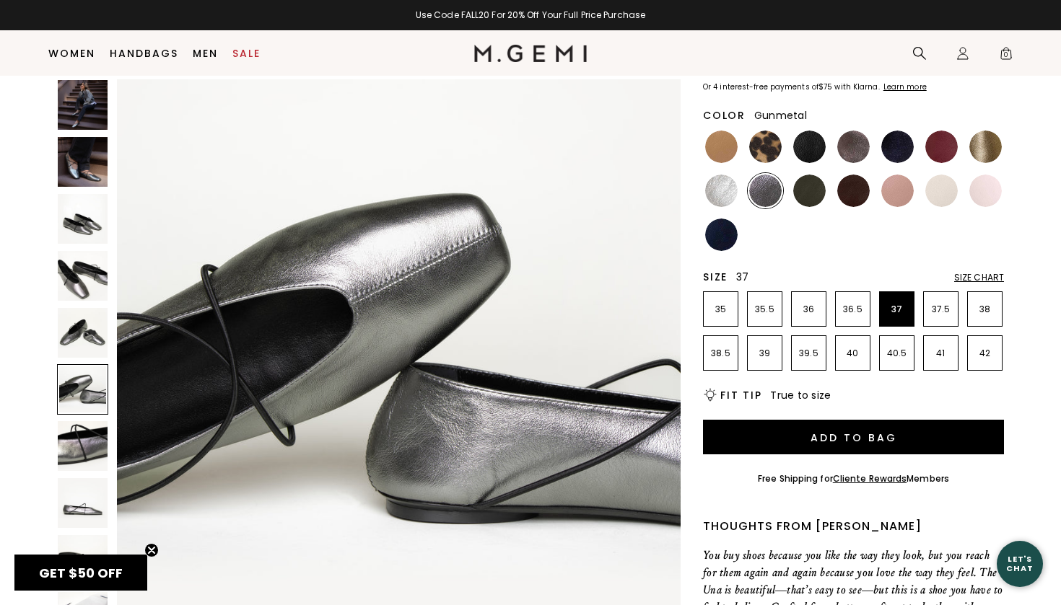
scroll to position [2890, 0]
click at [728, 229] on img at bounding box center [721, 235] width 32 height 32
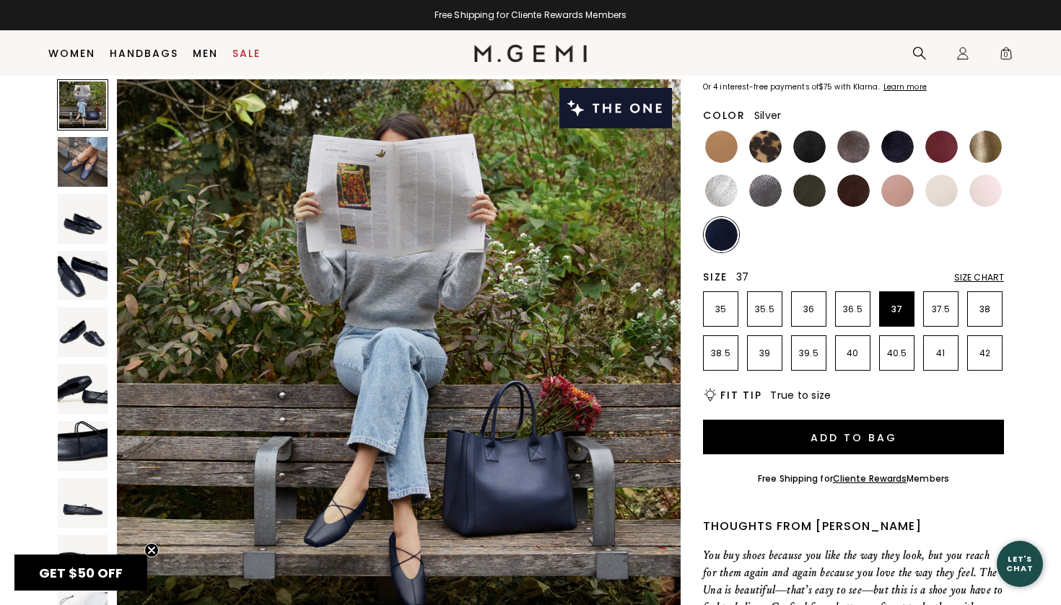
click at [727, 196] on img at bounding box center [721, 191] width 32 height 32
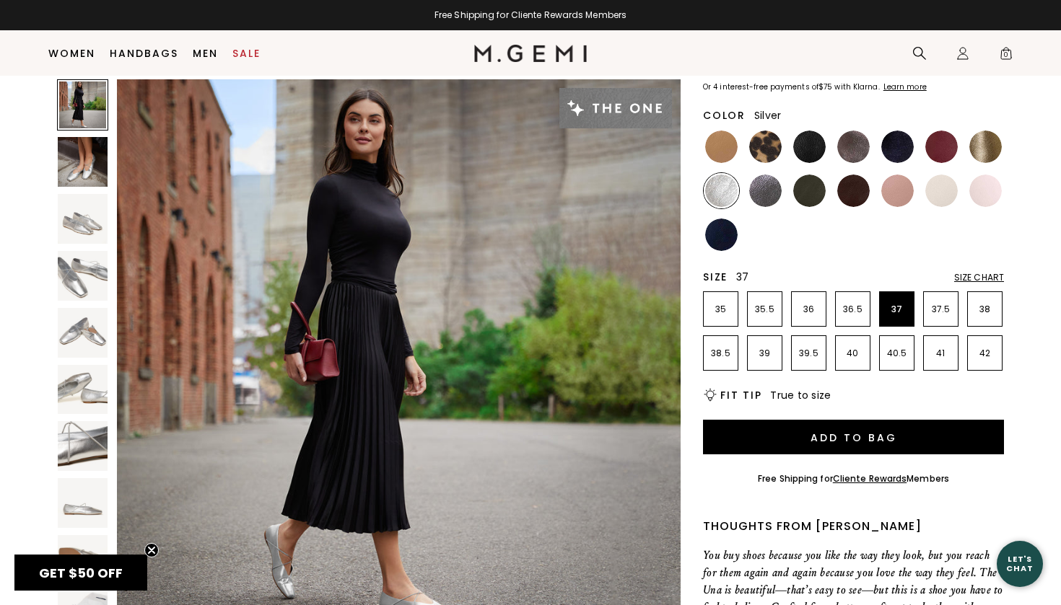
scroll to position [46, 0]
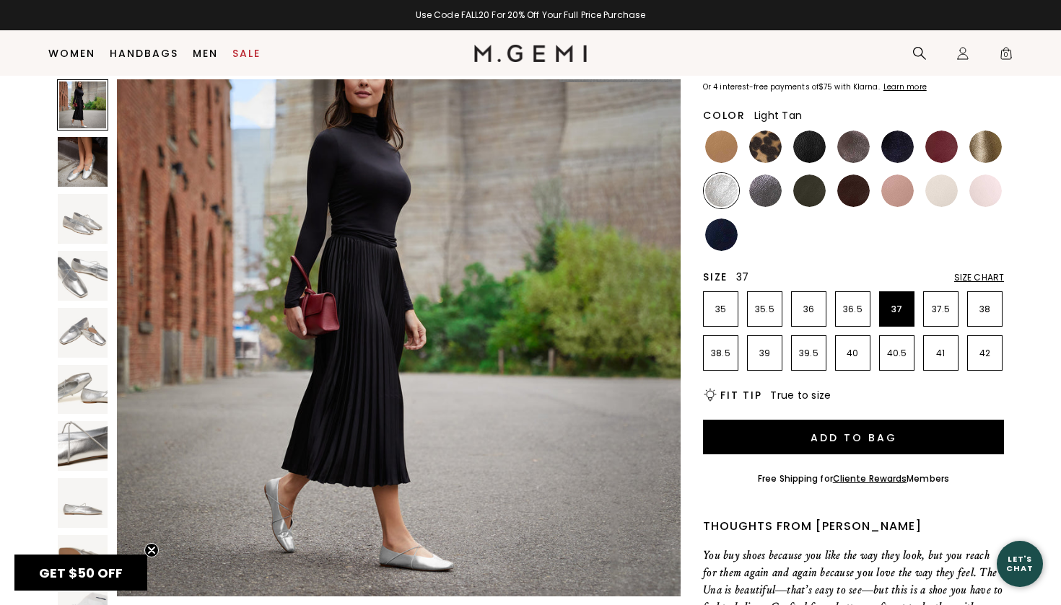
click at [727, 137] on img at bounding box center [721, 147] width 32 height 32
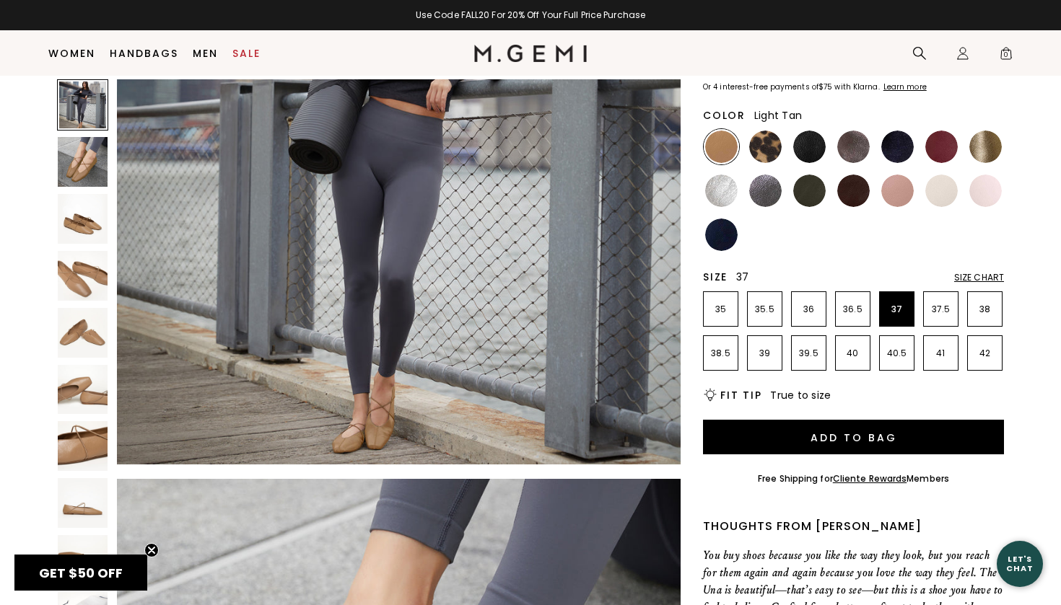
scroll to position [519, 0]
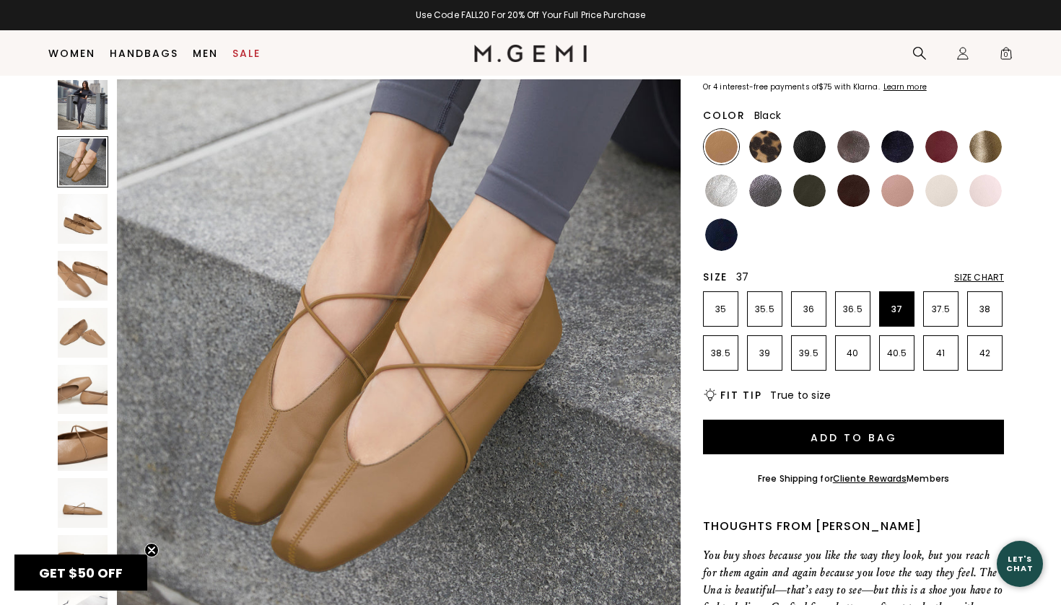
click at [811, 155] on img at bounding box center [809, 147] width 32 height 32
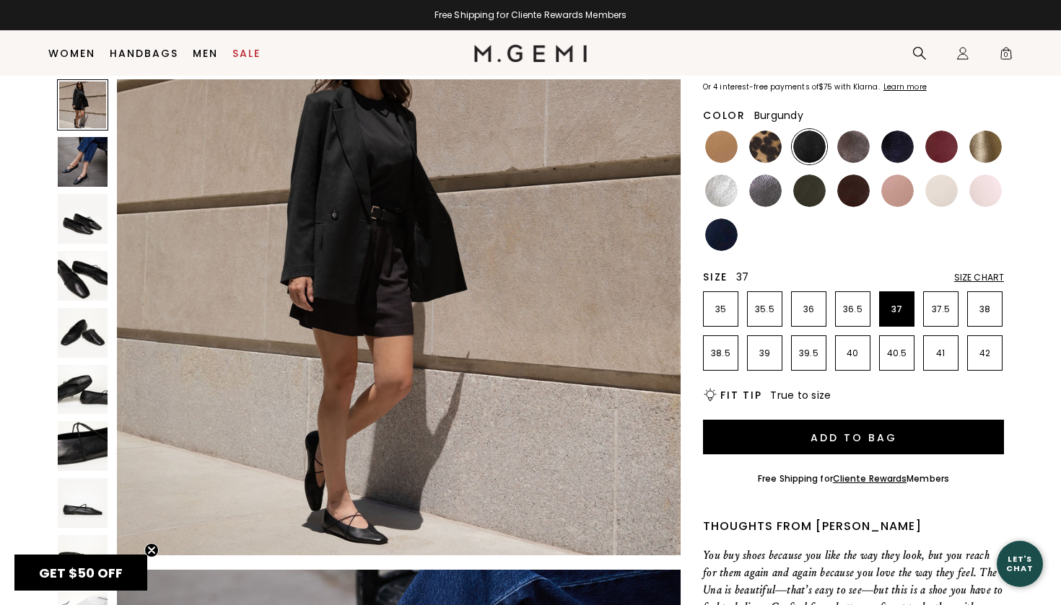
click at [953, 157] on img at bounding box center [941, 147] width 32 height 32
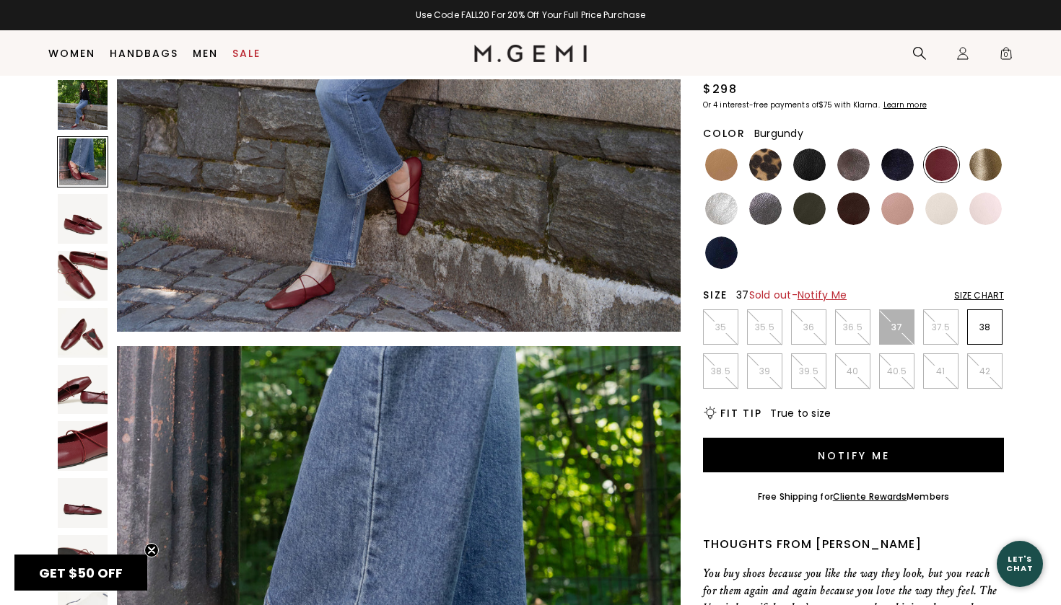
click at [757, 1] on div "Free Shipping for Cliente Rewards Members Use Code FALL20 For 20% Off Your Full…" at bounding box center [530, 15] width 1061 height 30
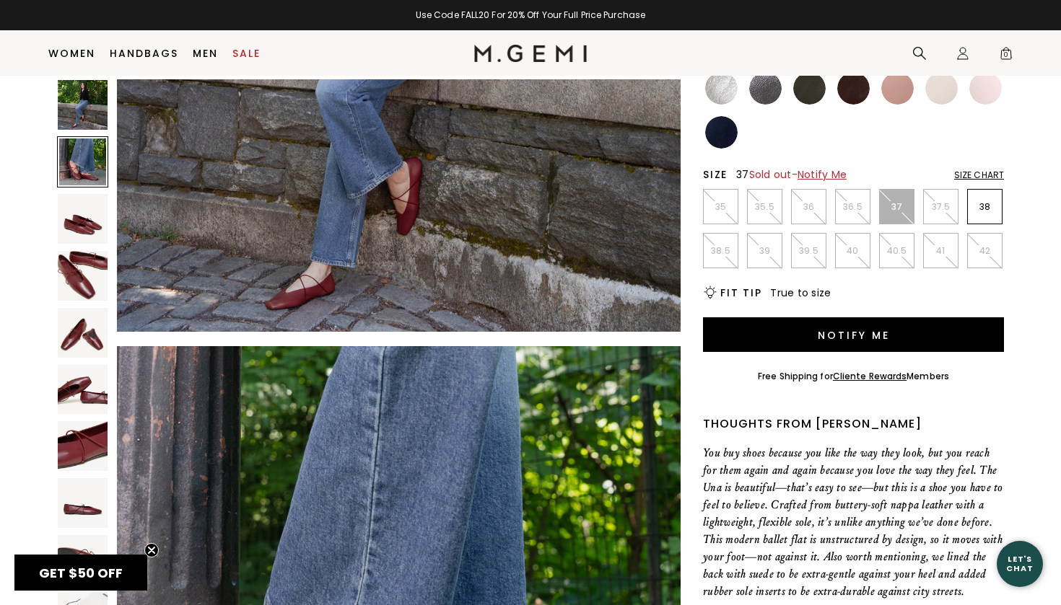
scroll to position [229, 0]
click at [993, 208] on p "38" at bounding box center [985, 207] width 34 height 12
click at [980, 178] on div "Size Chart" at bounding box center [979, 176] width 50 height 12
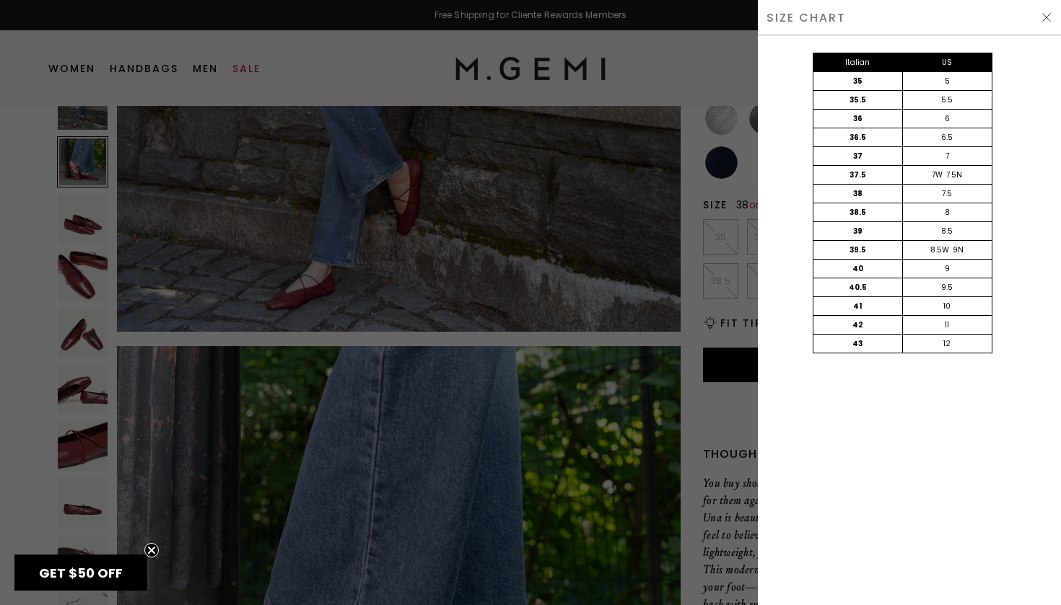
click at [717, 431] on div at bounding box center [530, 302] width 1061 height 605
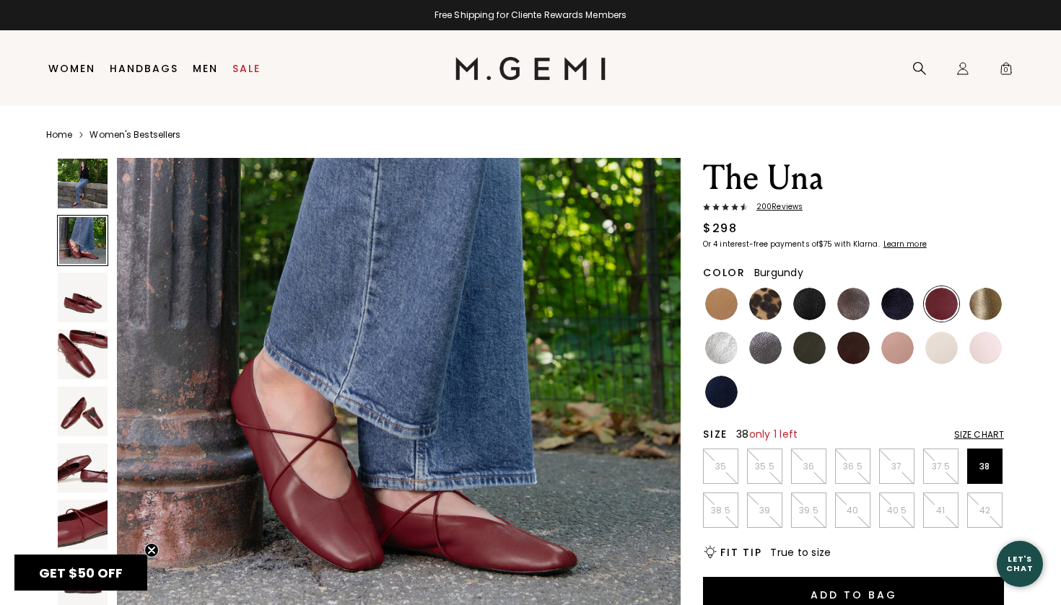
scroll to position [650, 0]
click at [83, 528] on img at bounding box center [83, 525] width 50 height 50
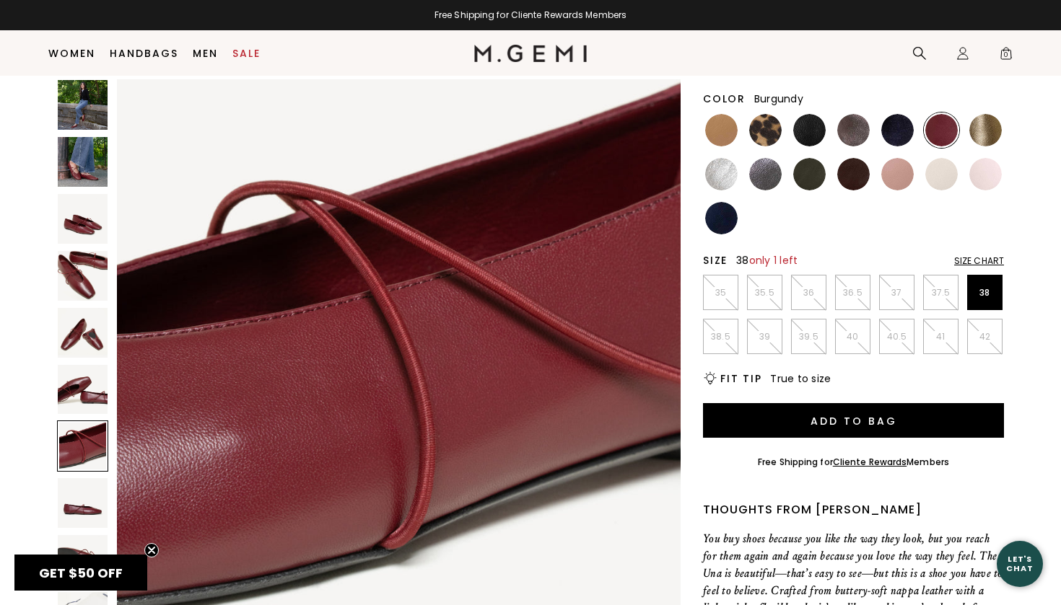
scroll to position [156, 0]
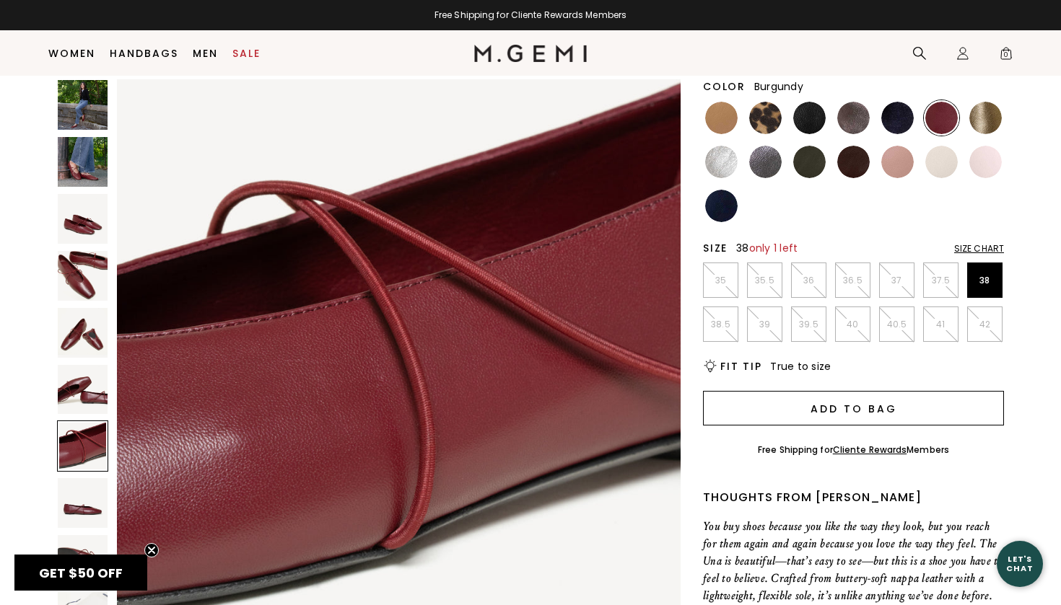
click at [898, 406] on button "Add to Bag" at bounding box center [853, 408] width 301 height 35
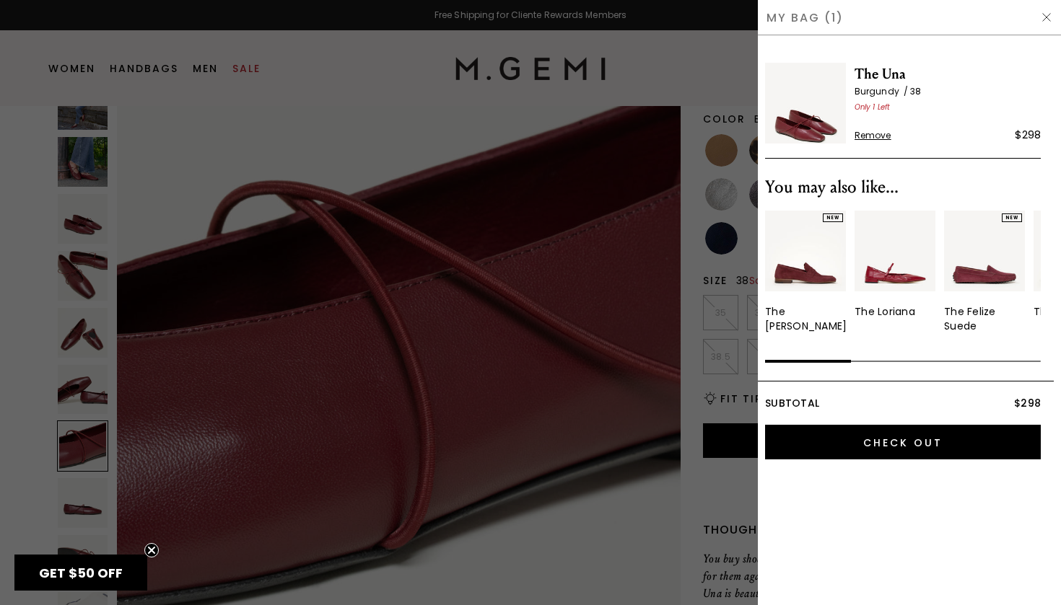
scroll to position [0, 0]
click at [750, 244] on div at bounding box center [530, 302] width 1061 height 605
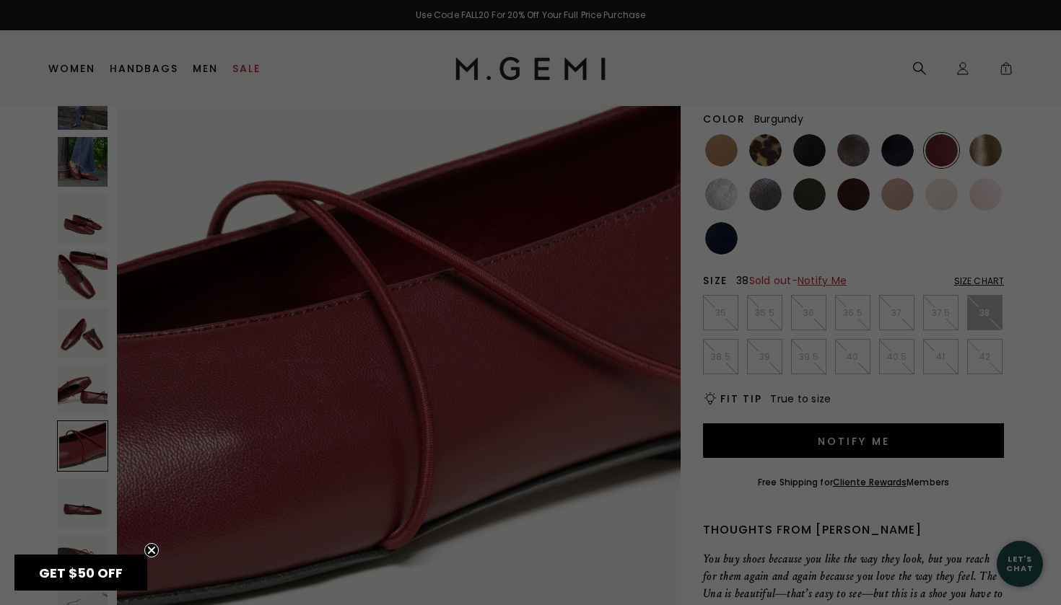
scroll to position [156, 0]
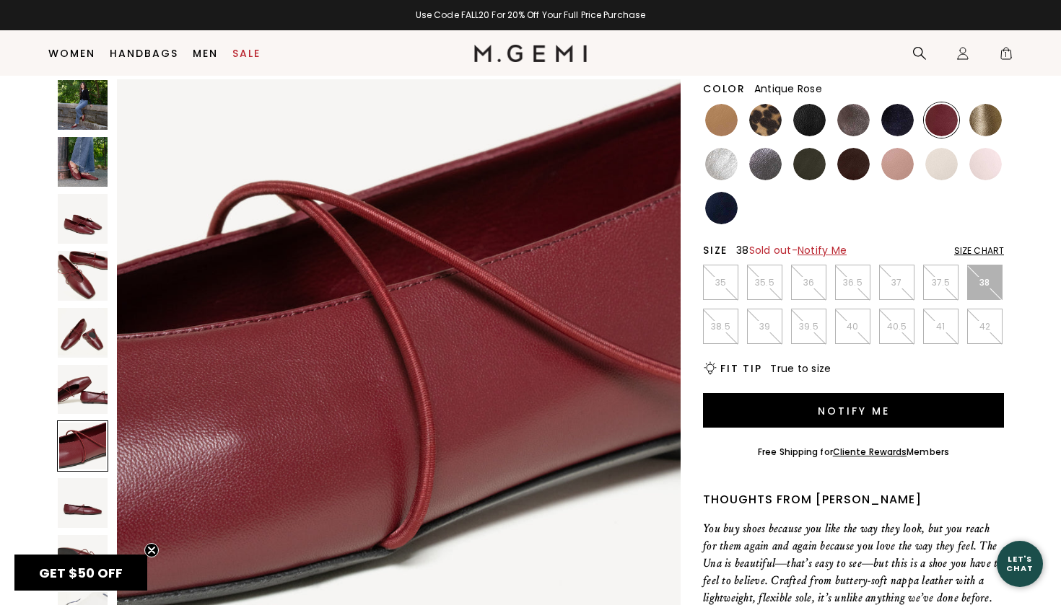
click at [897, 178] on img at bounding box center [897, 164] width 32 height 32
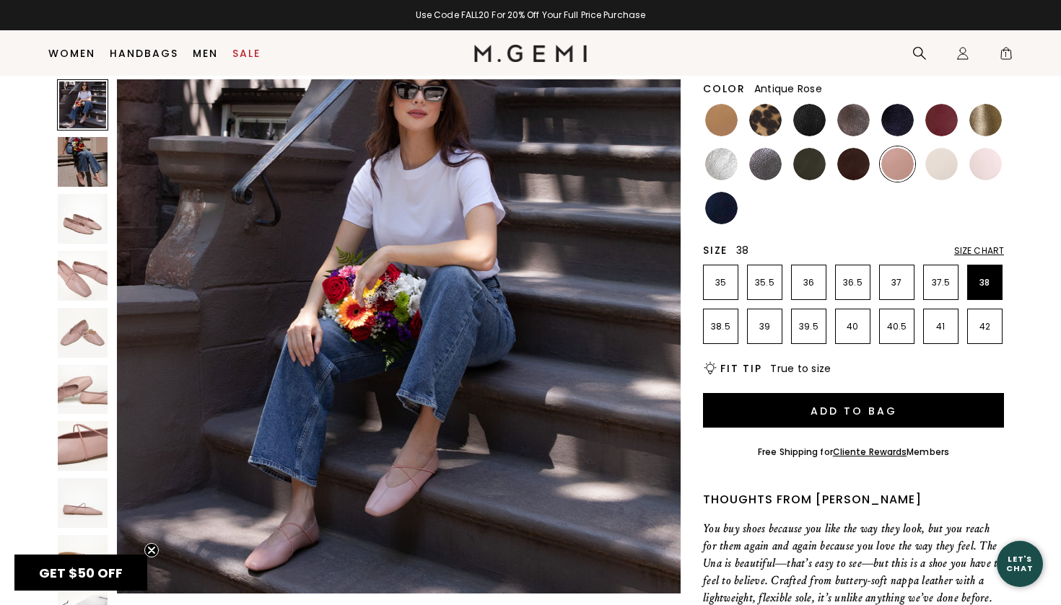
click at [59, 279] on img at bounding box center [83, 276] width 50 height 50
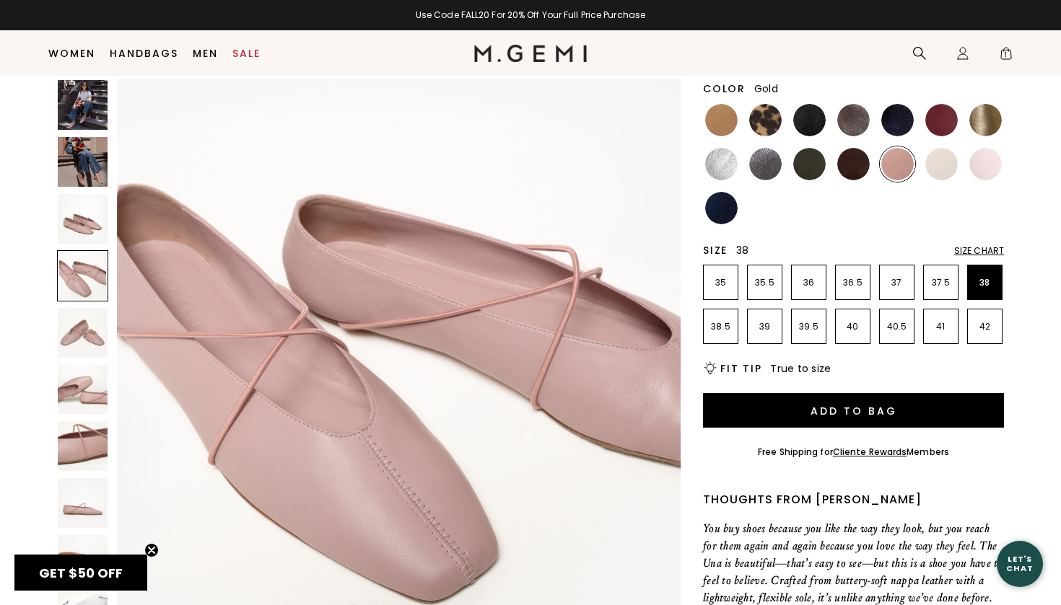
click at [995, 122] on img at bounding box center [985, 120] width 32 height 32
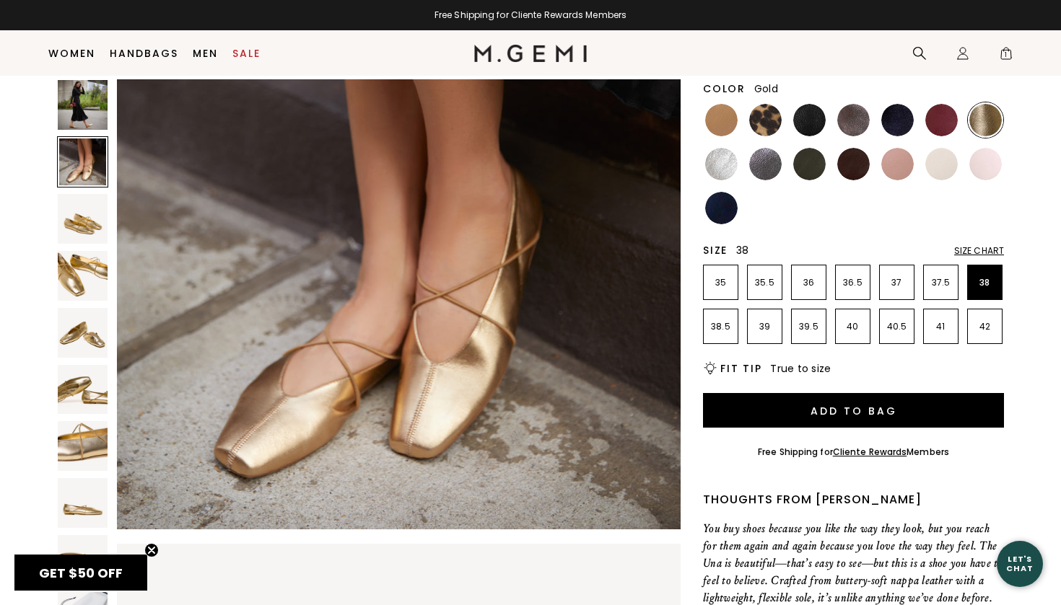
scroll to position [687, 0]
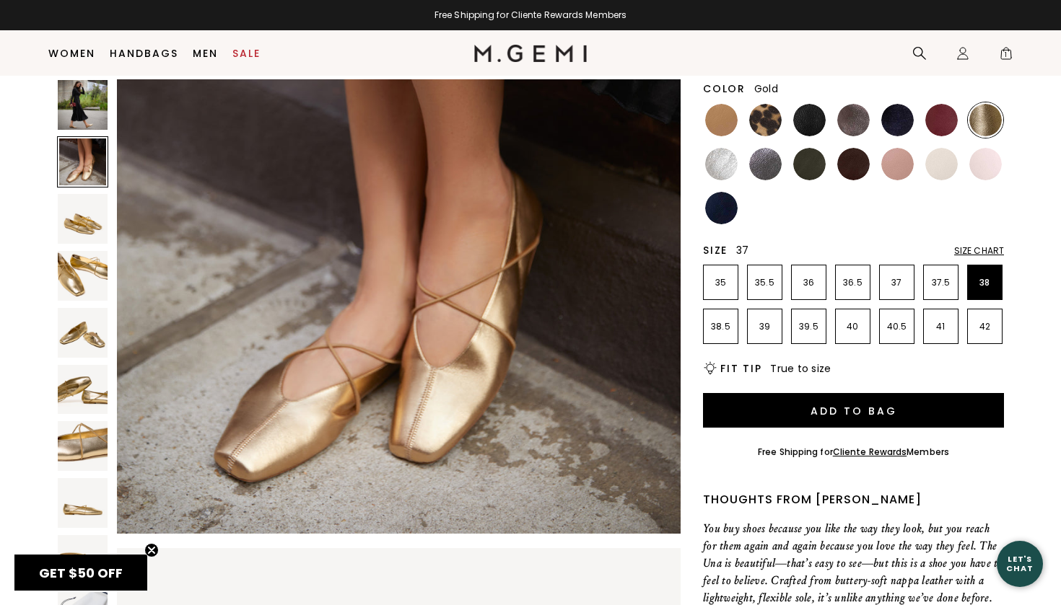
click at [905, 283] on p "37" at bounding box center [897, 283] width 34 height 12
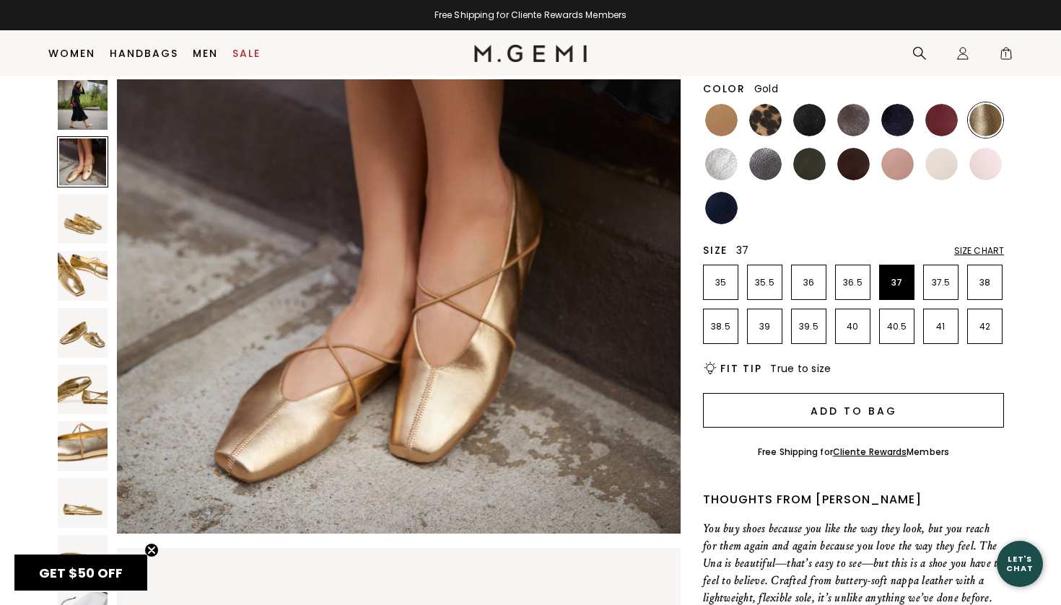
click at [904, 421] on button "Add to Bag" at bounding box center [853, 410] width 301 height 35
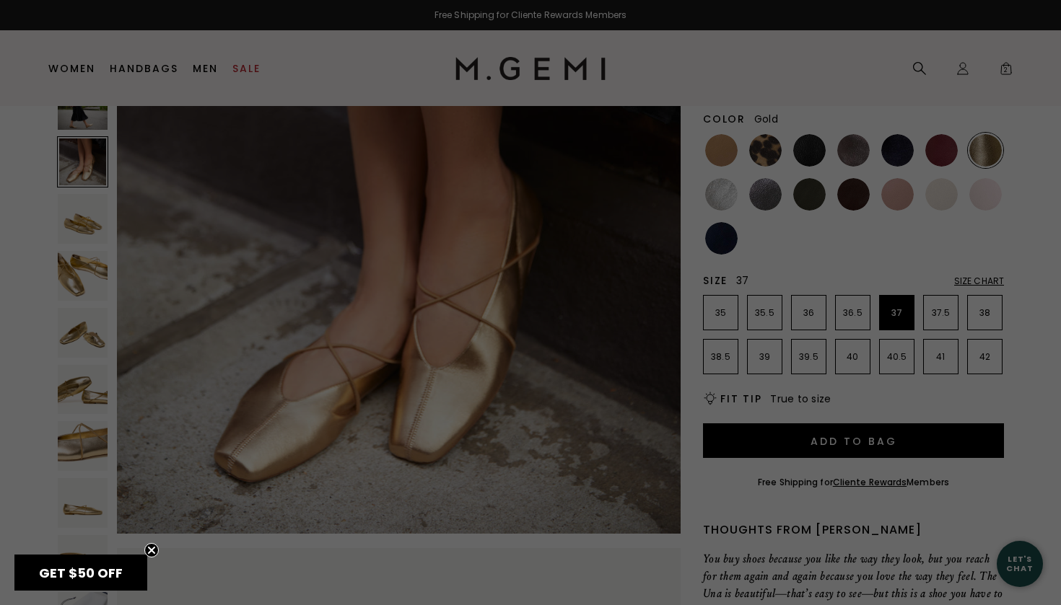
scroll to position [0, 0]
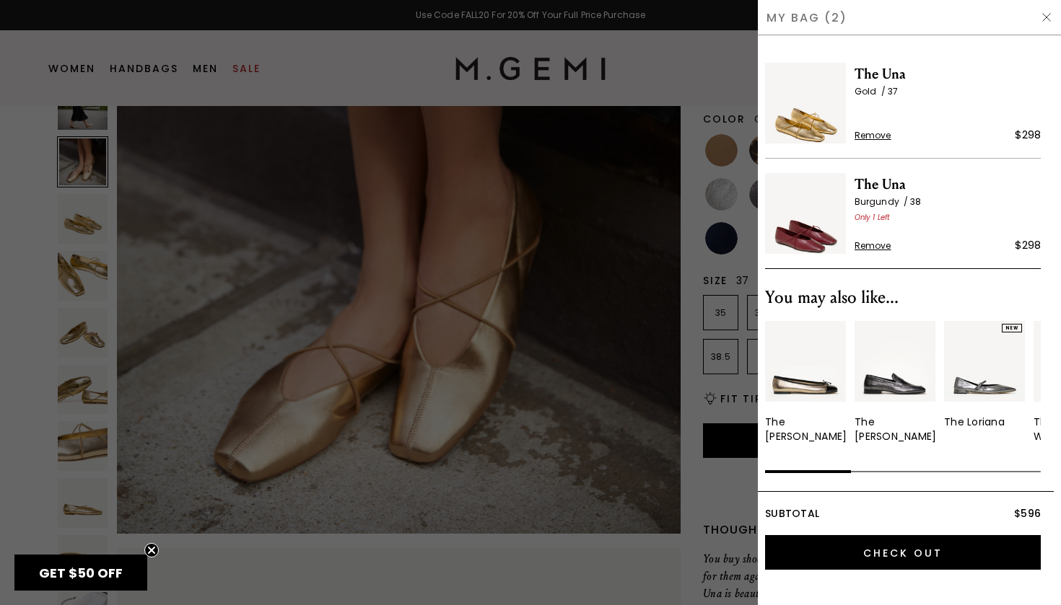
click at [860, 141] on span "Remove" at bounding box center [872, 136] width 37 height 12
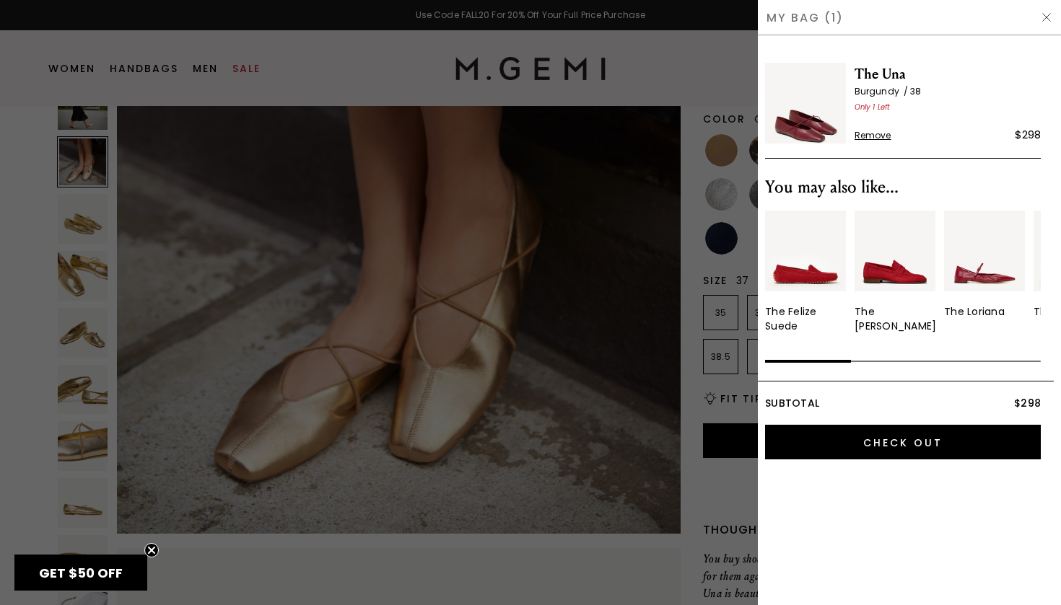
click at [717, 88] on div at bounding box center [530, 302] width 1061 height 605
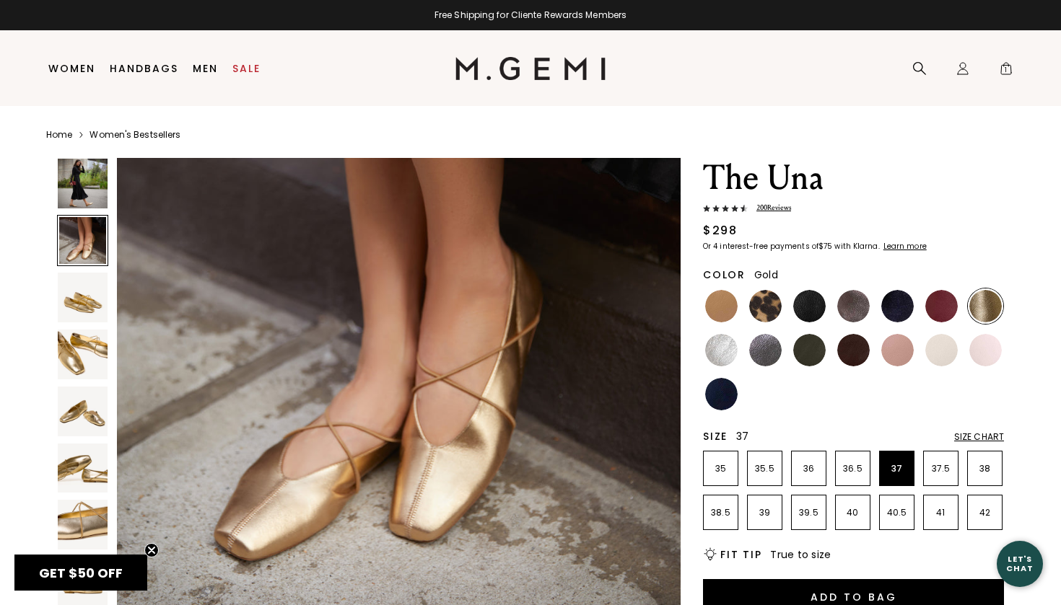
scroll to position [156, 0]
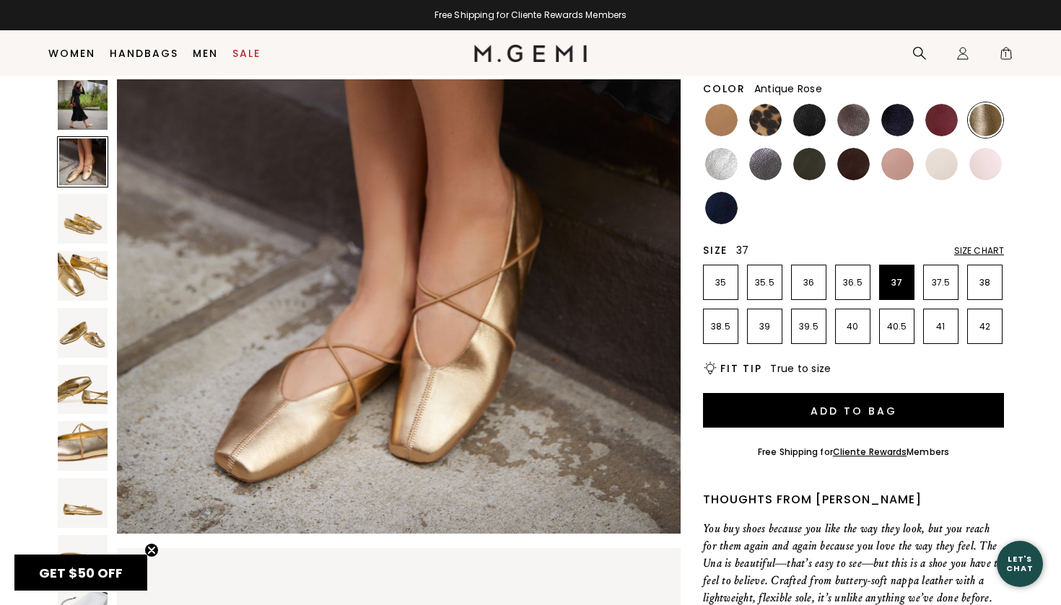
click at [902, 171] on img at bounding box center [897, 164] width 32 height 32
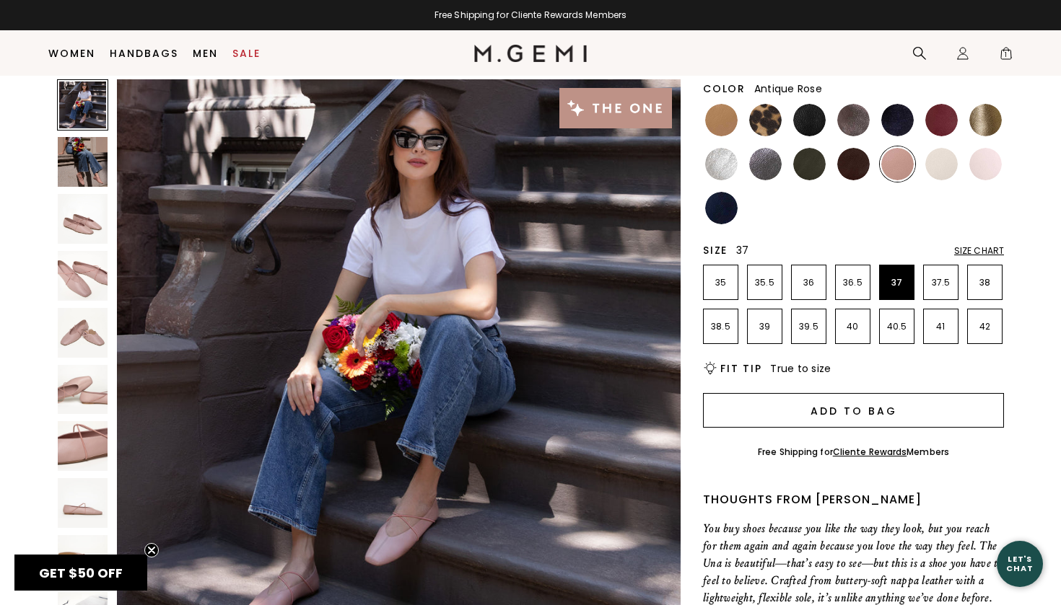
click at [920, 420] on button "Add to Bag" at bounding box center [853, 410] width 301 height 35
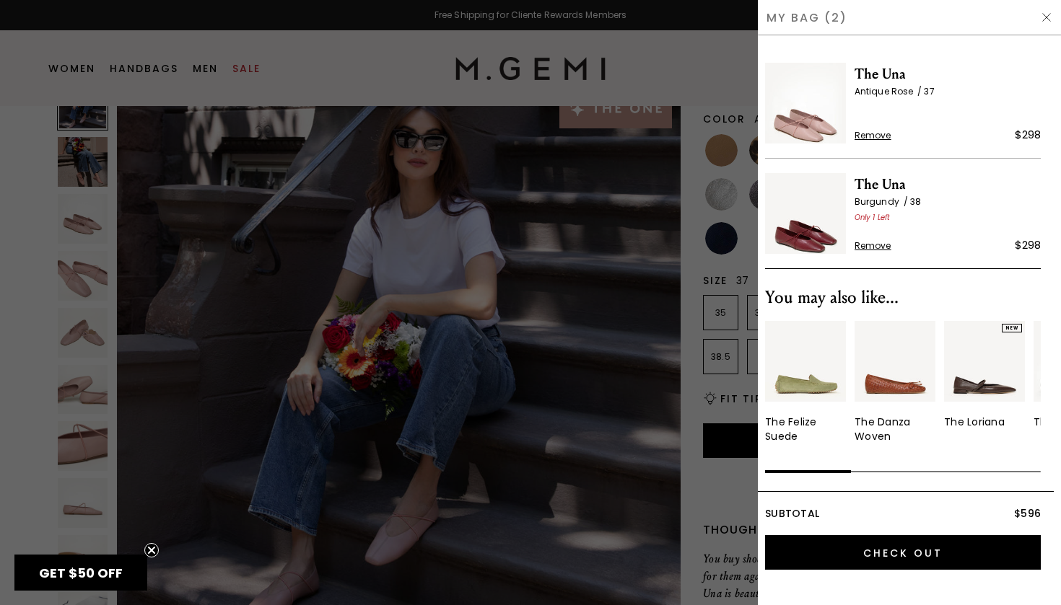
click at [706, 75] on div at bounding box center [530, 302] width 1061 height 605
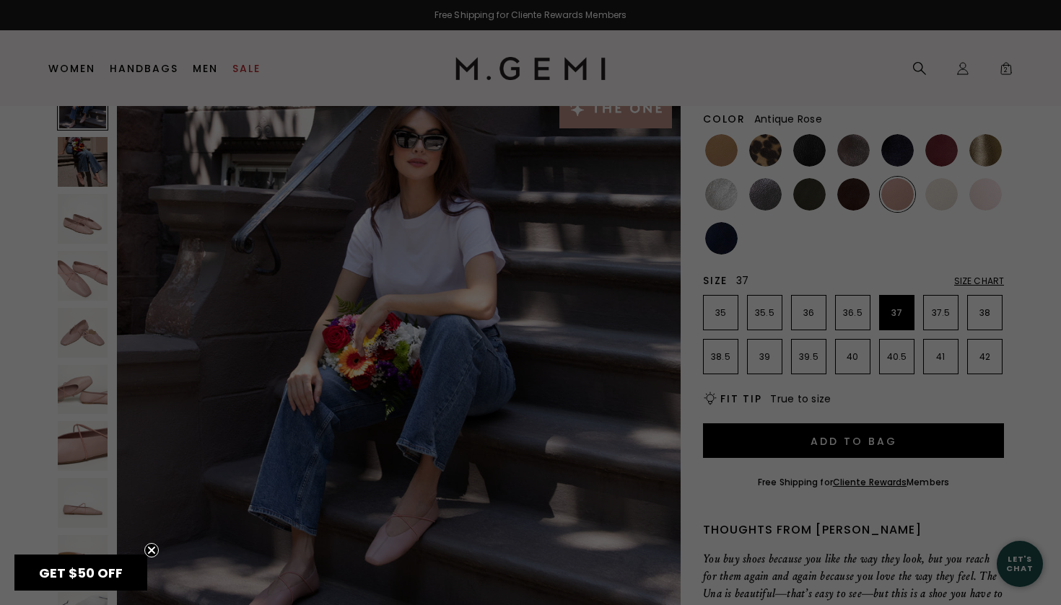
scroll to position [156, 0]
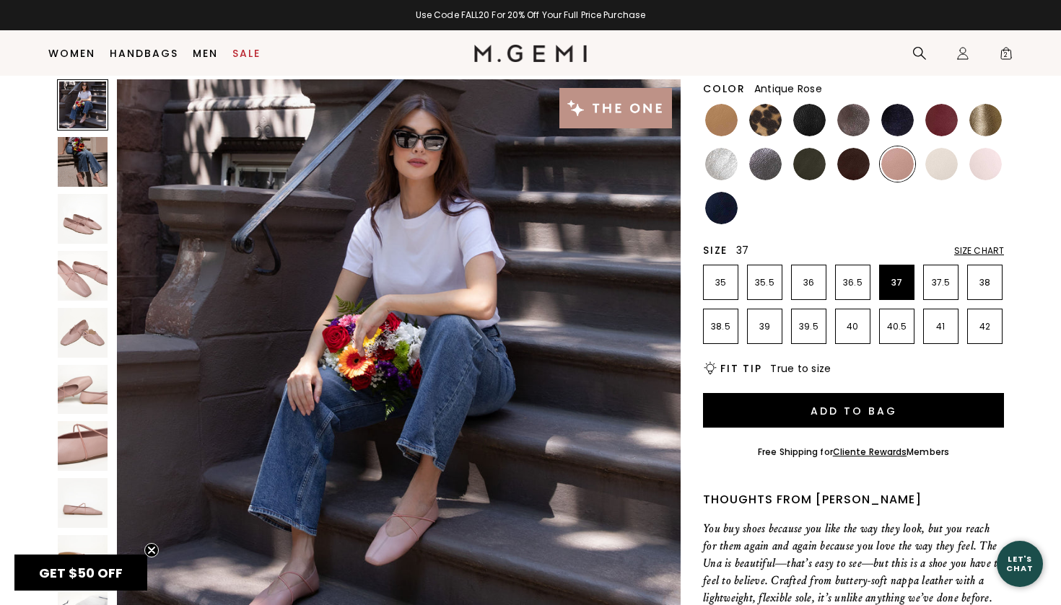
click at [985, 247] on div "Size Chart" at bounding box center [979, 251] width 50 height 12
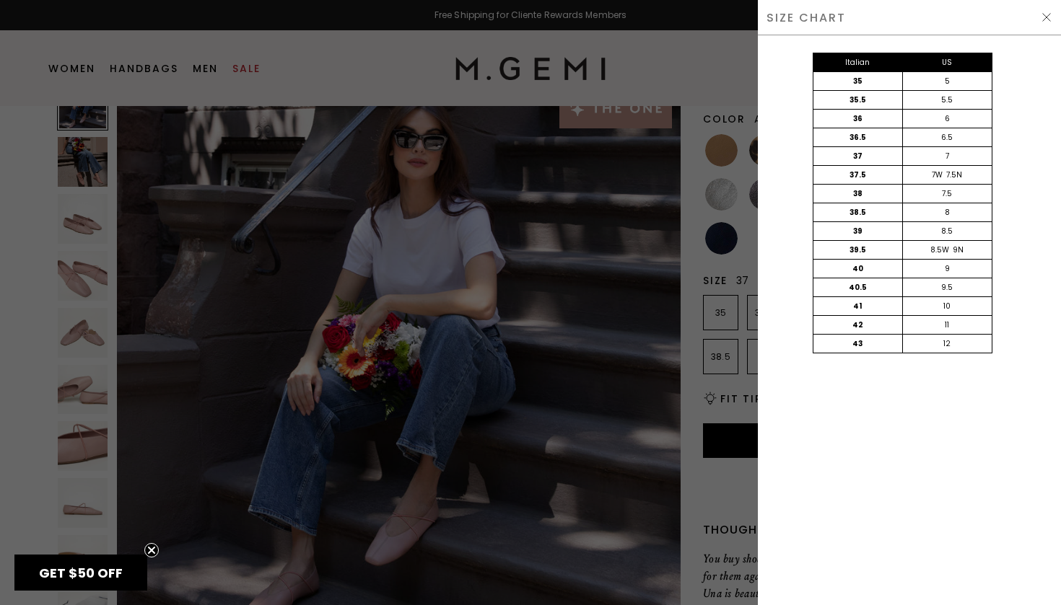
click at [1045, 21] on img at bounding box center [1047, 18] width 12 height 12
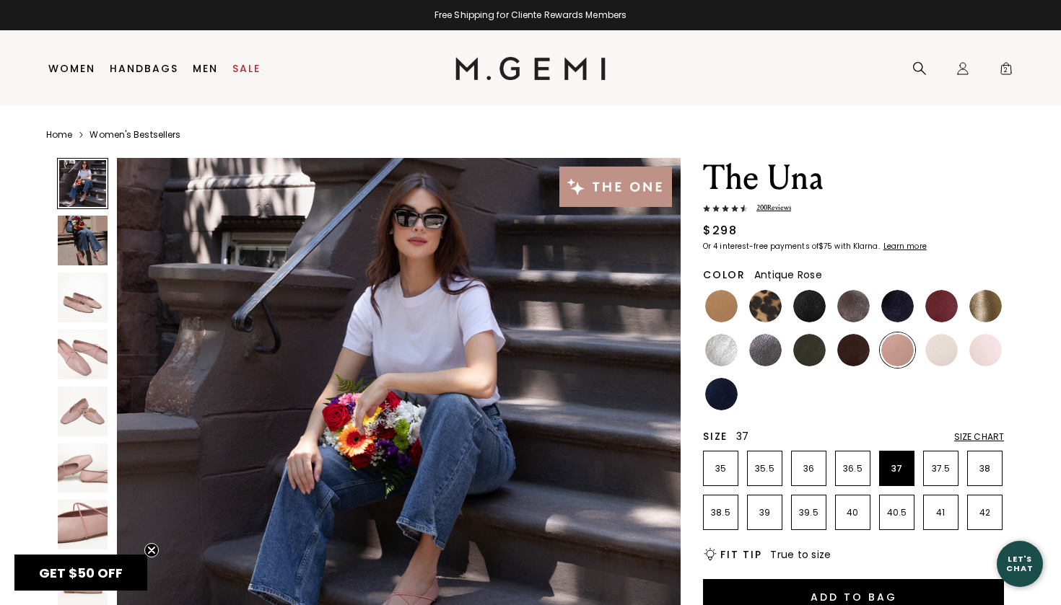
scroll to position [156, 0]
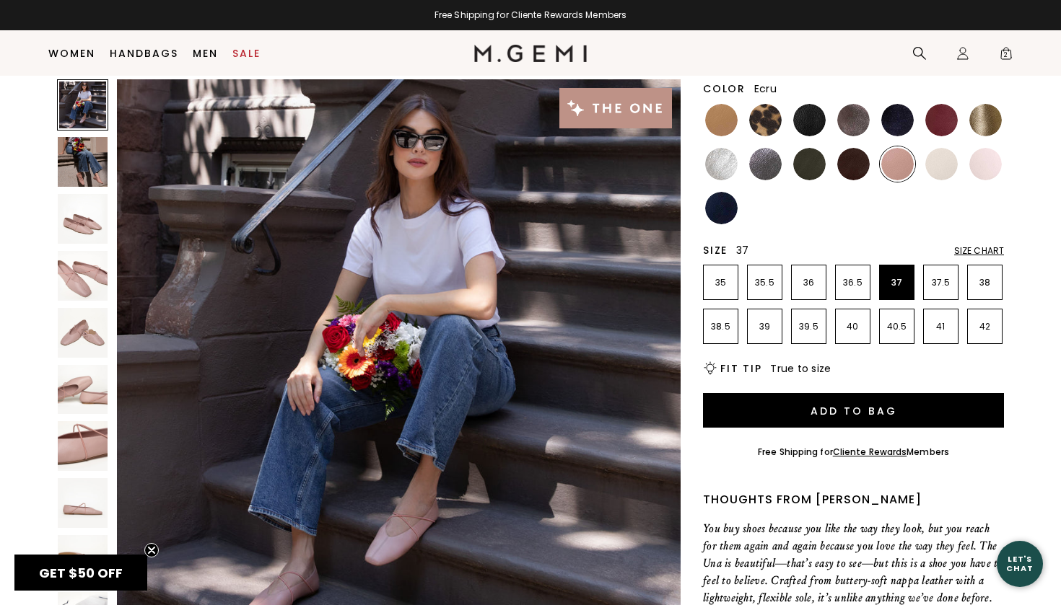
click at [929, 141] on ul at bounding box center [853, 163] width 301 height 123
click at [939, 126] on img at bounding box center [941, 120] width 32 height 32
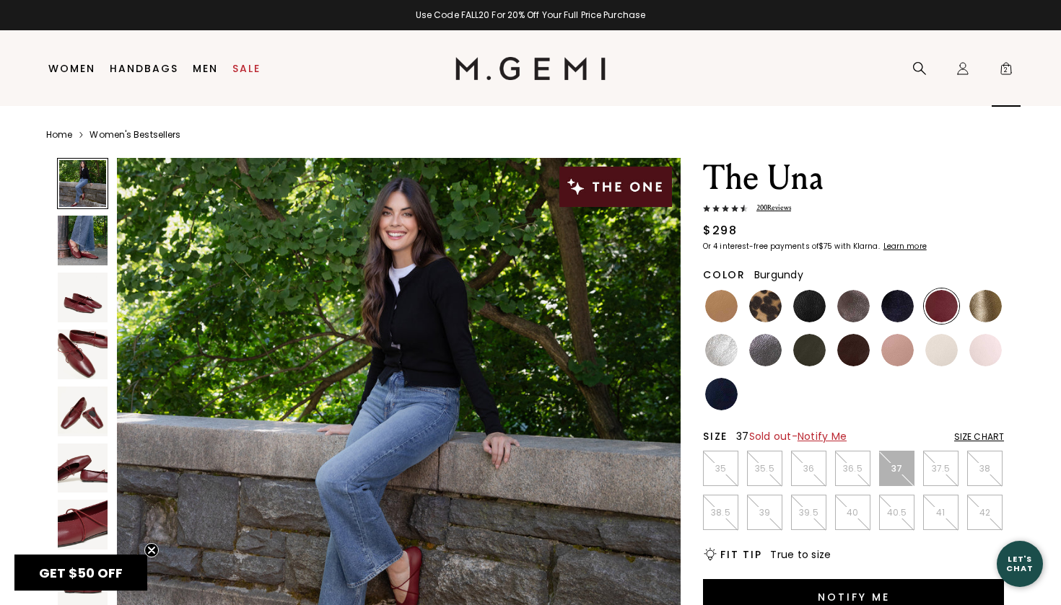
click at [1007, 71] on span "2" at bounding box center [1006, 71] width 14 height 14
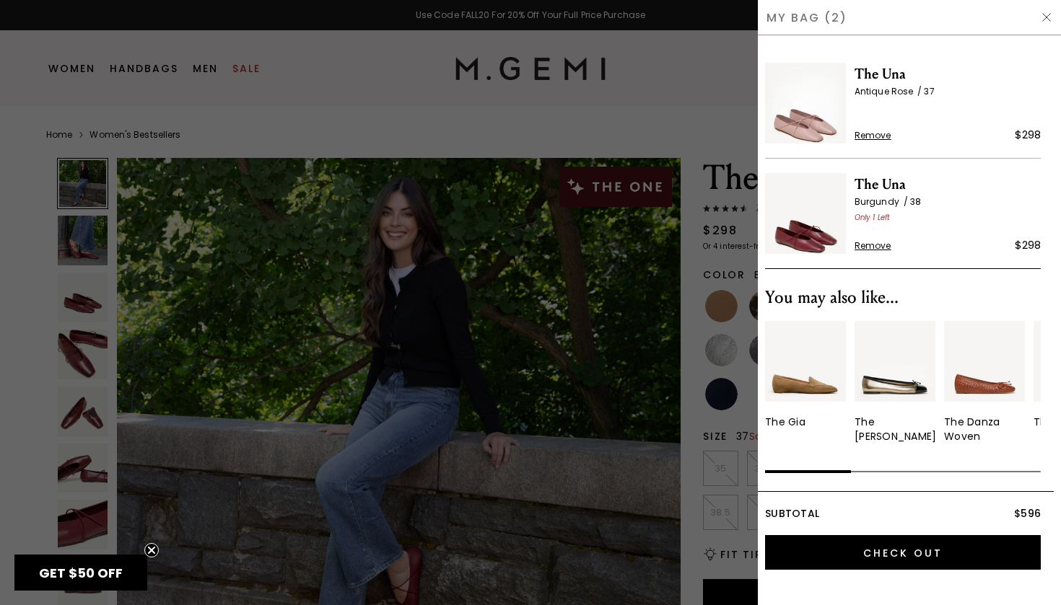
click at [438, 111] on div at bounding box center [530, 302] width 1061 height 605
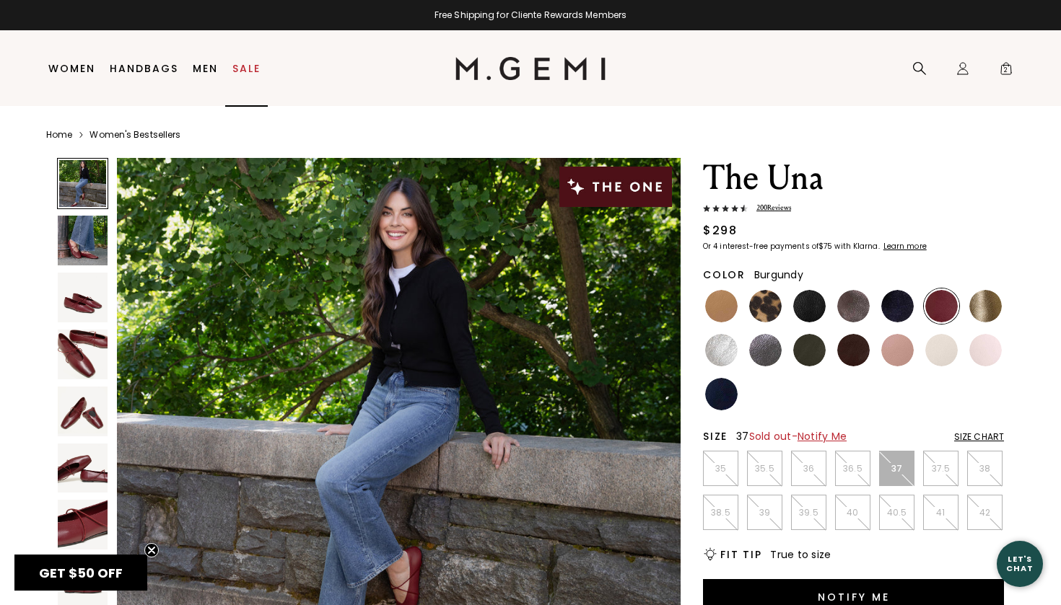
click at [256, 68] on link "Sale" at bounding box center [246, 69] width 28 height 12
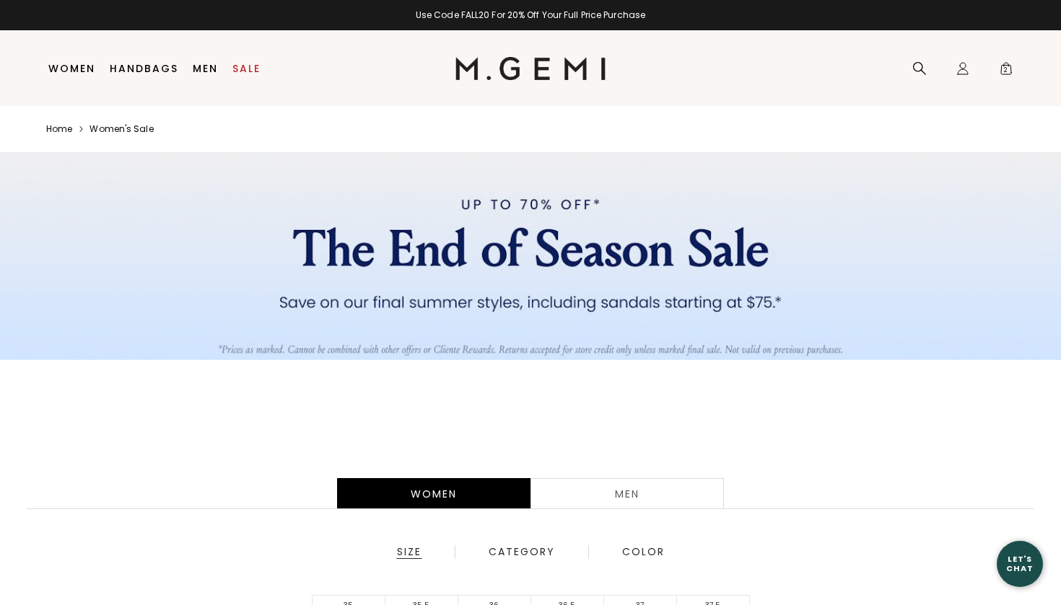
click at [627, 495] on div "Men" at bounding box center [626, 493] width 193 height 30
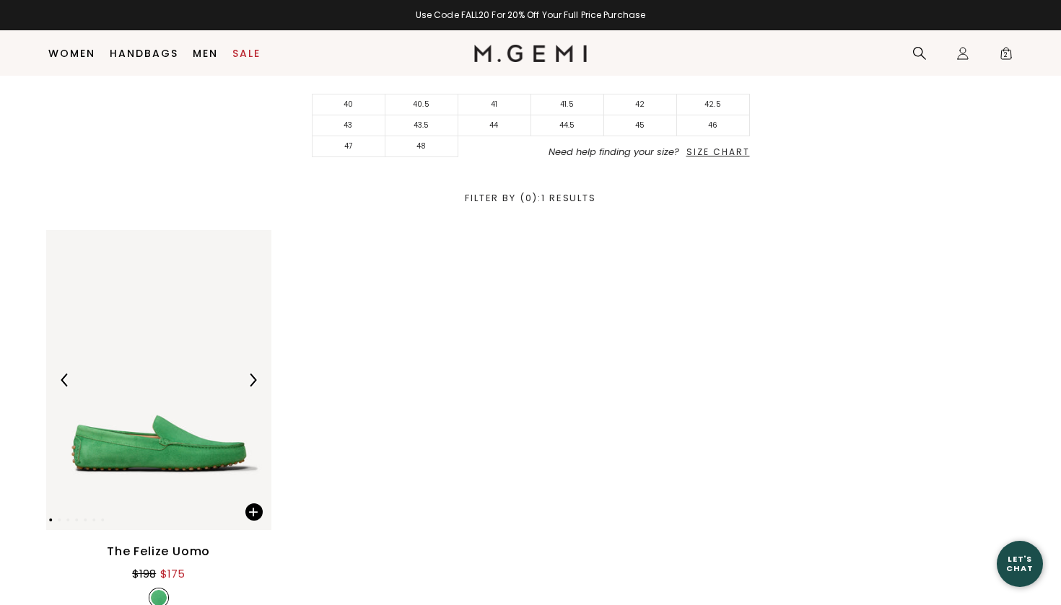
scroll to position [256, 0]
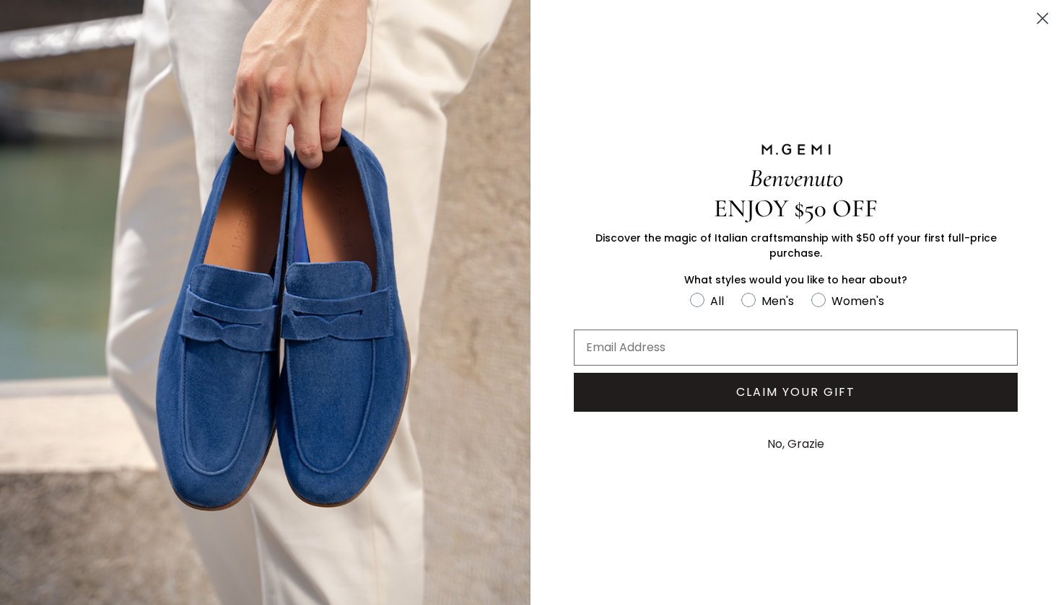
click at [1051, 26] on circle "Close dialog" at bounding box center [1042, 18] width 24 height 24
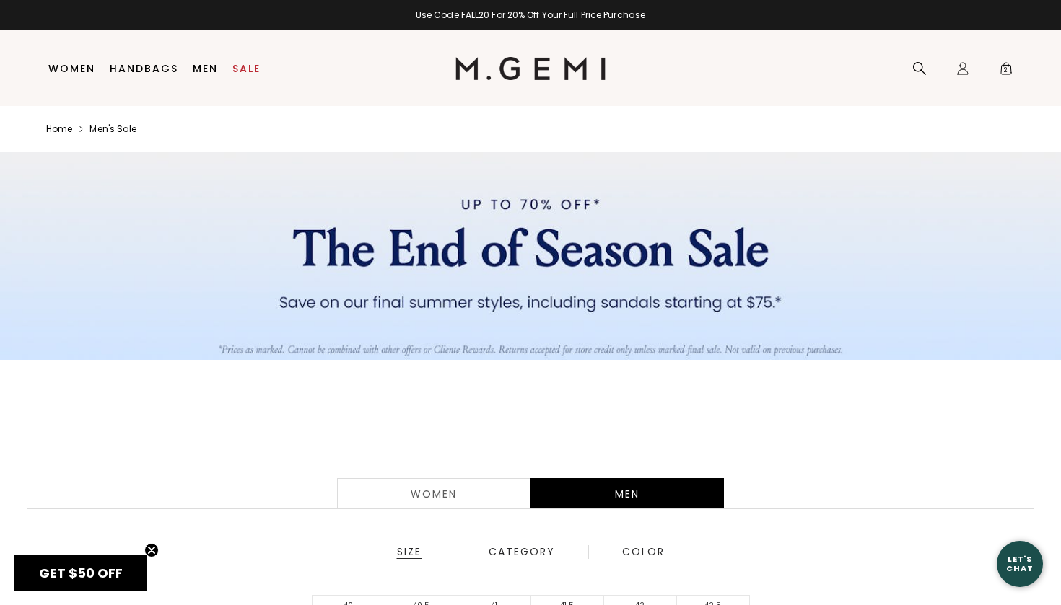
scroll to position [0, 0]
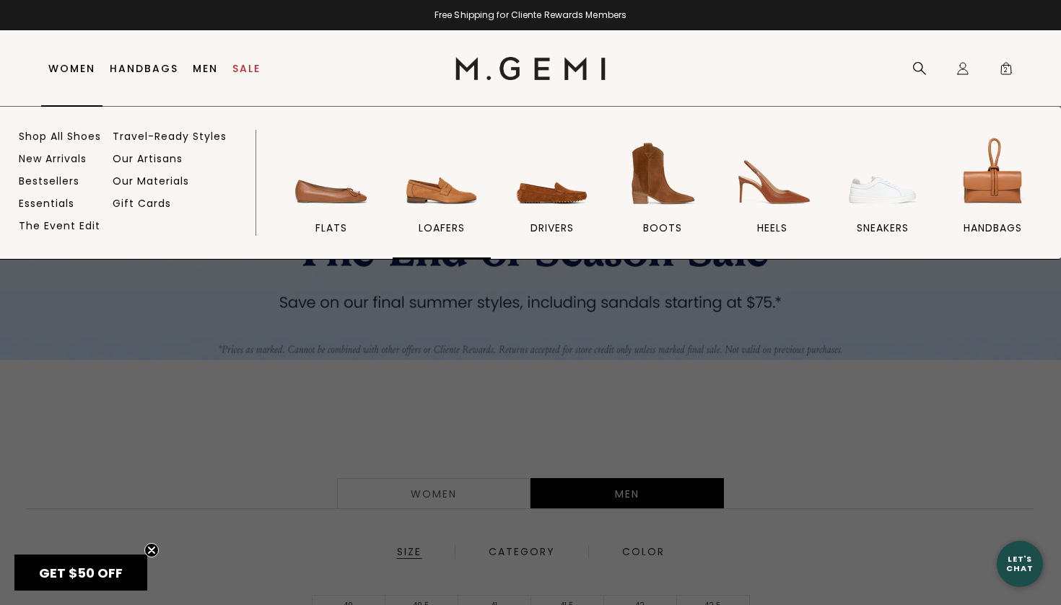
click at [441, 187] on img at bounding box center [441, 173] width 81 height 81
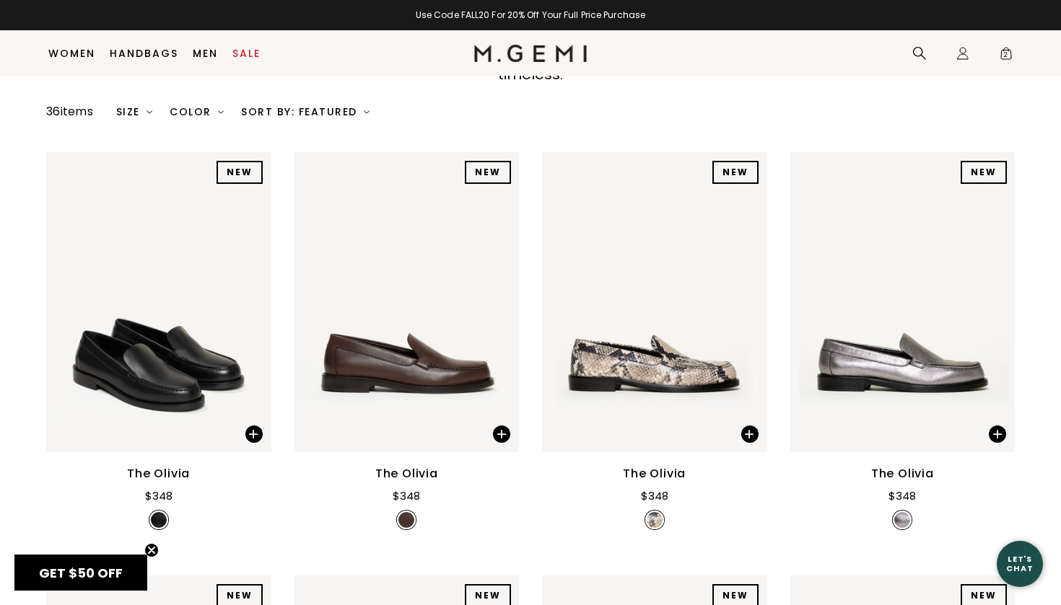
scroll to position [189, 0]
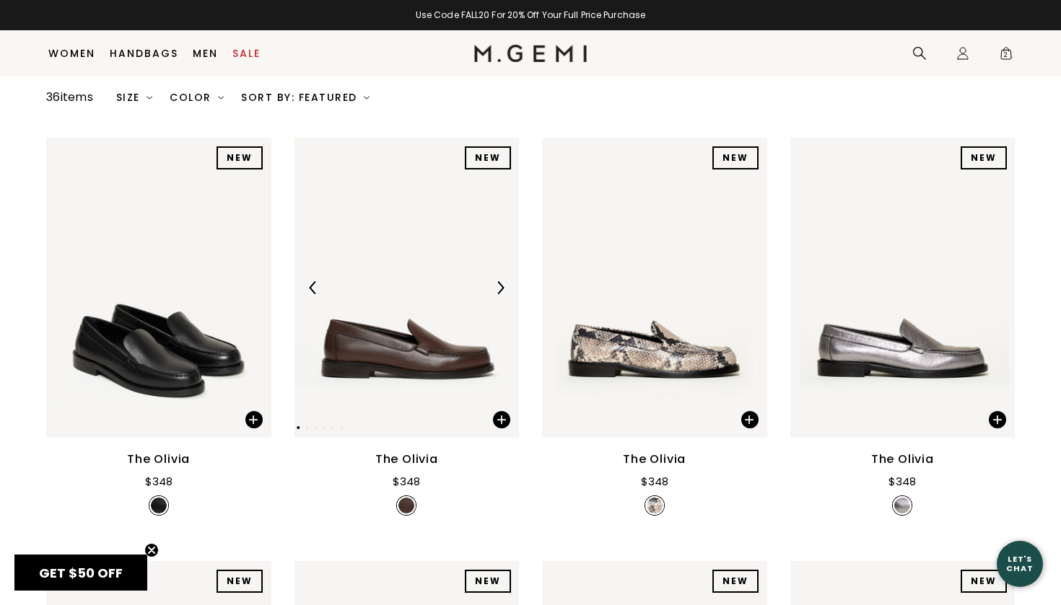
click at [454, 349] on img at bounding box center [406, 288] width 225 height 300
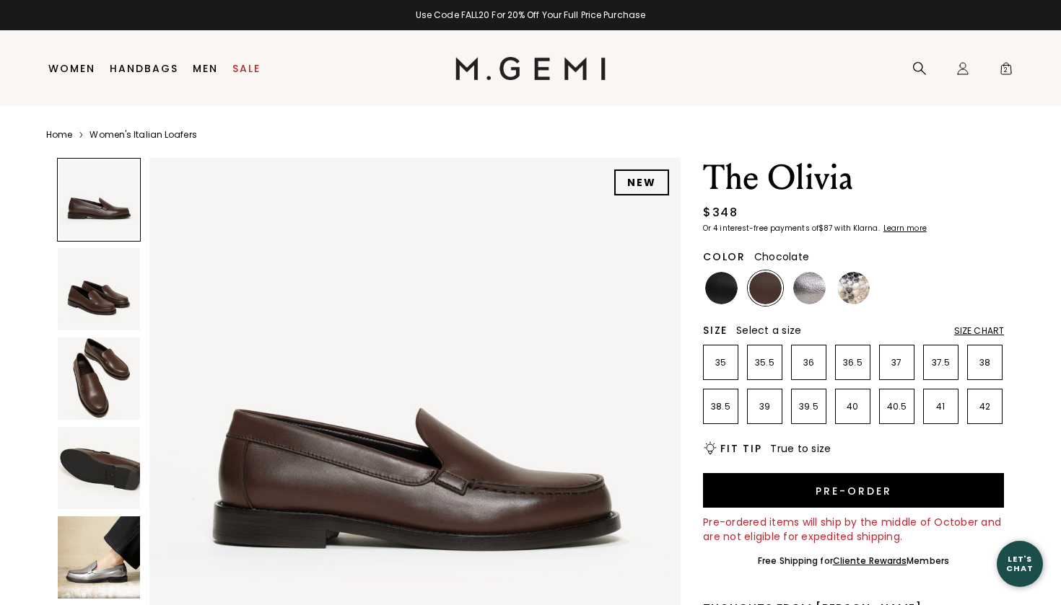
click at [68, 398] on img at bounding box center [99, 379] width 82 height 82
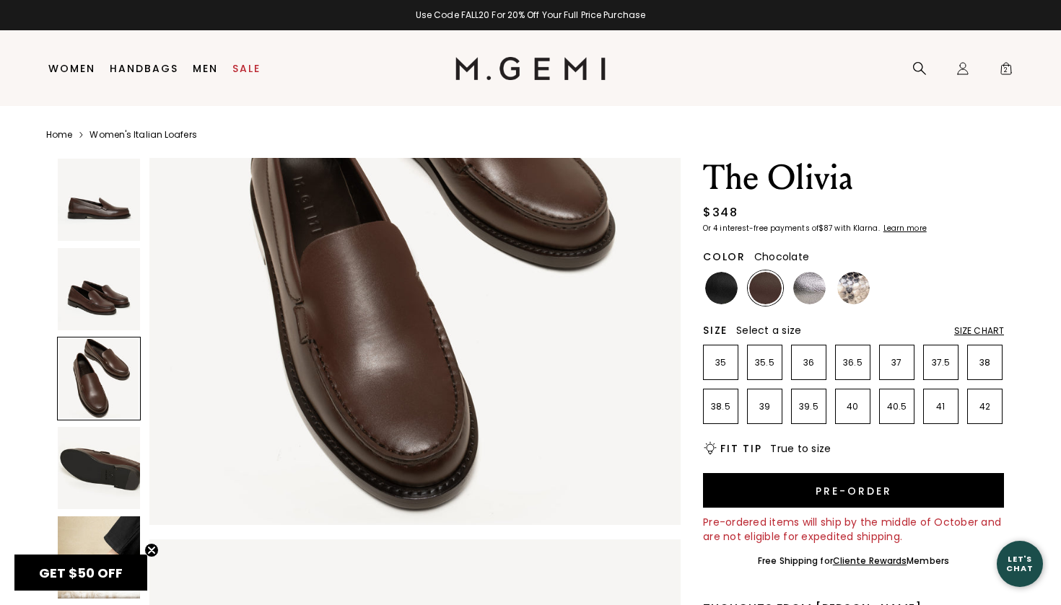
click at [85, 547] on img at bounding box center [99, 558] width 82 height 82
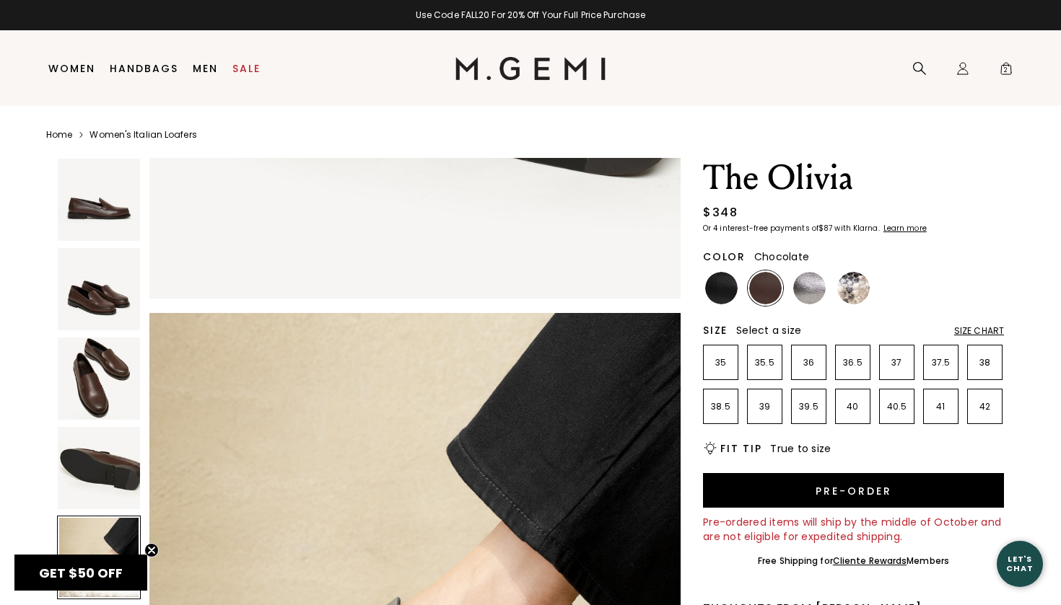
scroll to position [2182, 0]
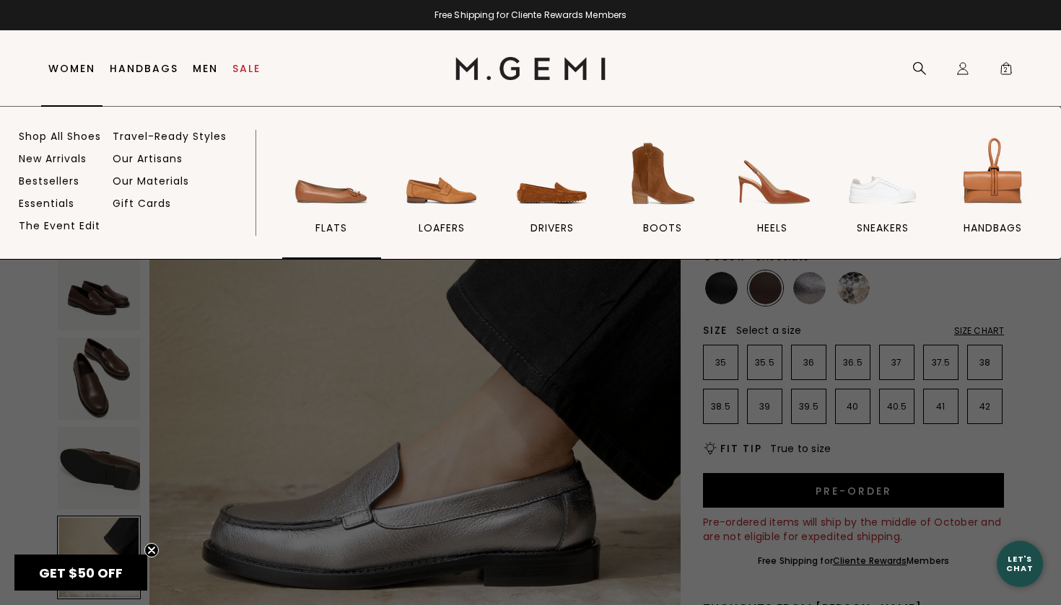
click at [351, 199] on img at bounding box center [331, 173] width 81 height 81
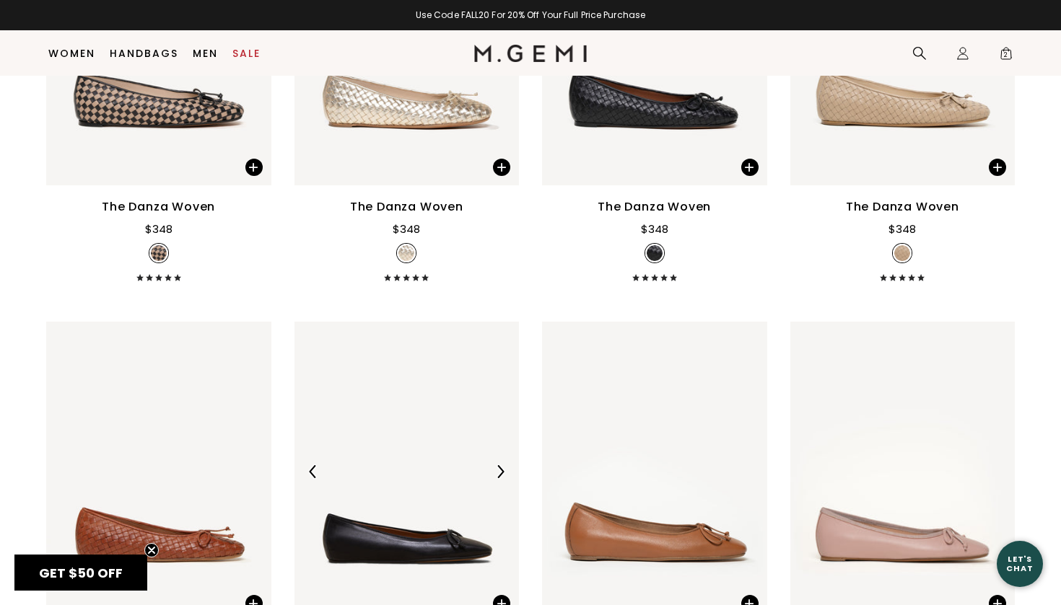
scroll to position [1702, 0]
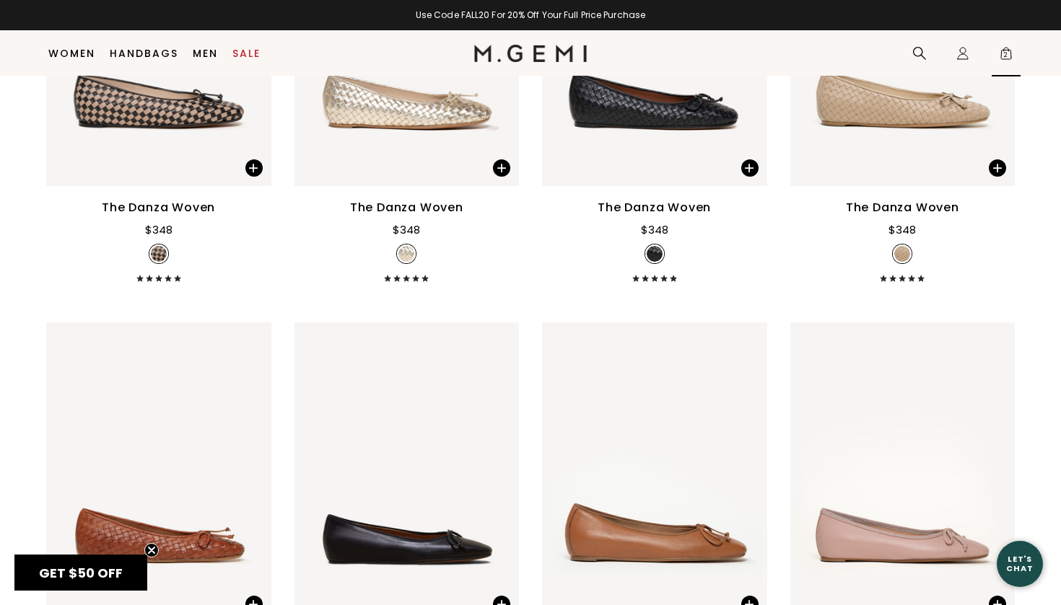
click at [1008, 43] on div "Icons/20x20/bag@2x 2" at bounding box center [1005, 53] width 29 height 45
click at [1006, 51] on span "2" at bounding box center [1006, 56] width 14 height 14
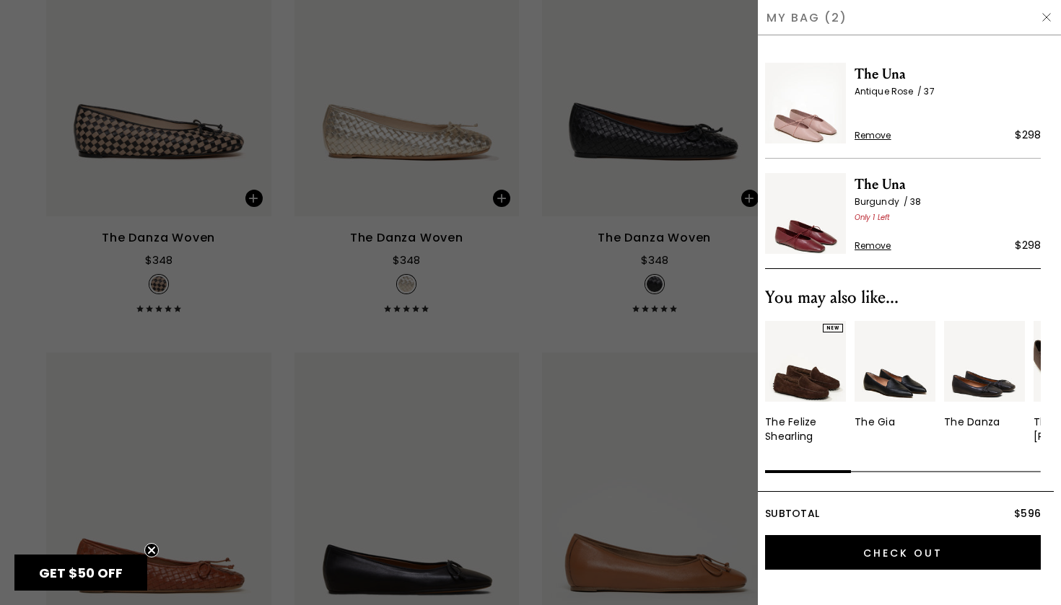
click at [811, 196] on img at bounding box center [805, 213] width 81 height 81
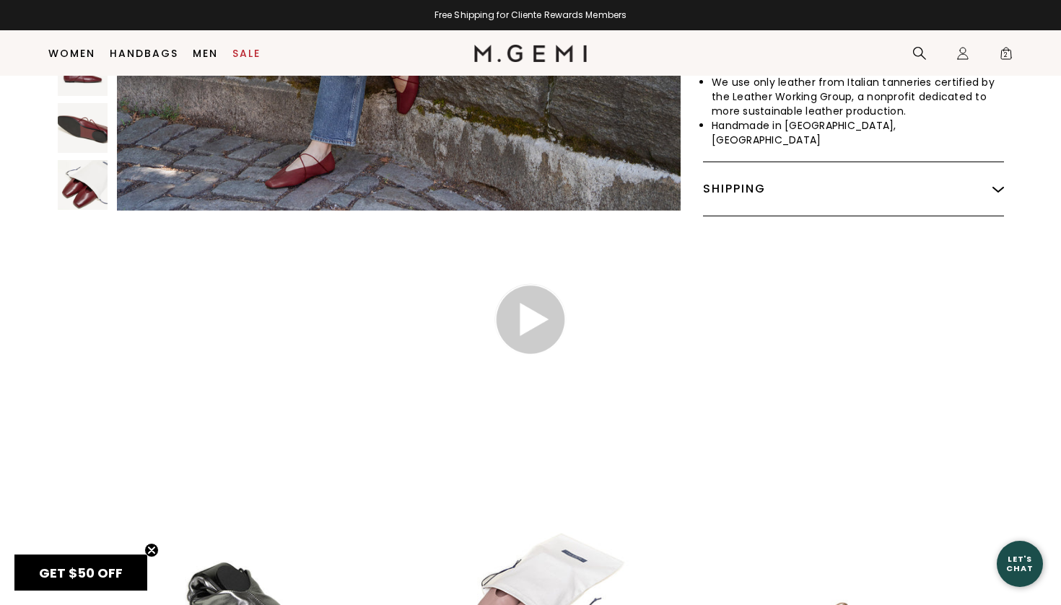
scroll to position [898, 0]
click at [819, 188] on div "Shipping" at bounding box center [853, 189] width 301 height 53
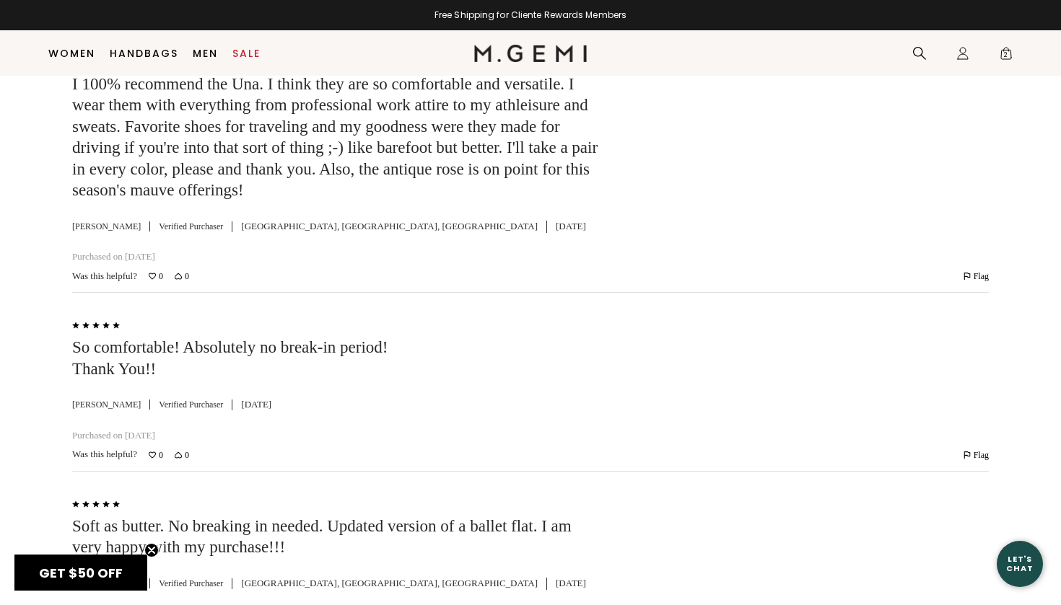
scroll to position [0, 0]
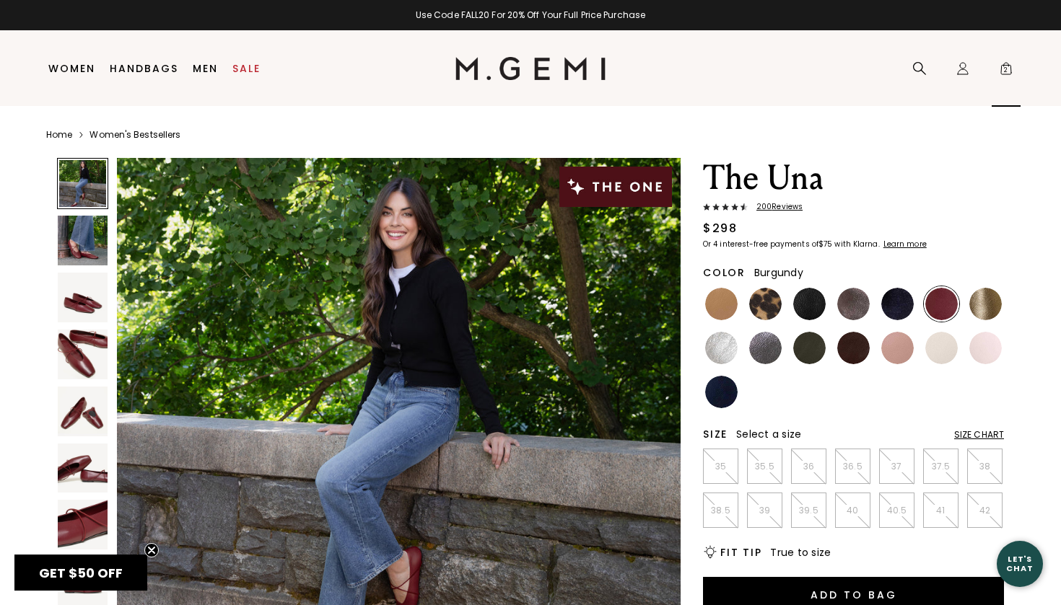
click at [1012, 69] on span "2" at bounding box center [1006, 71] width 14 height 14
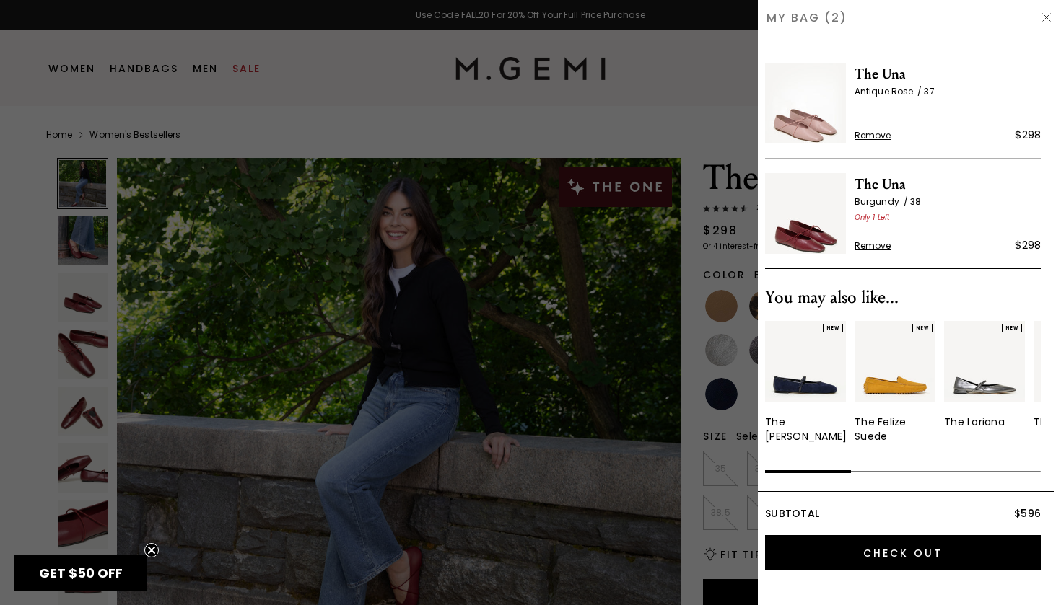
click at [867, 139] on span "Remove" at bounding box center [872, 136] width 37 height 12
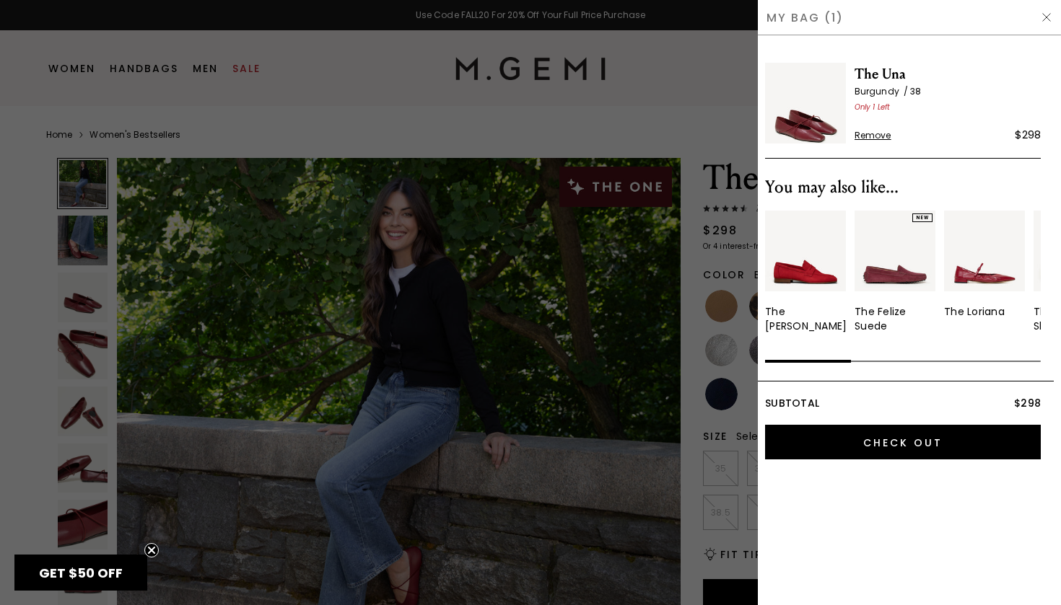
click at [870, 131] on span "Remove" at bounding box center [872, 136] width 37 height 12
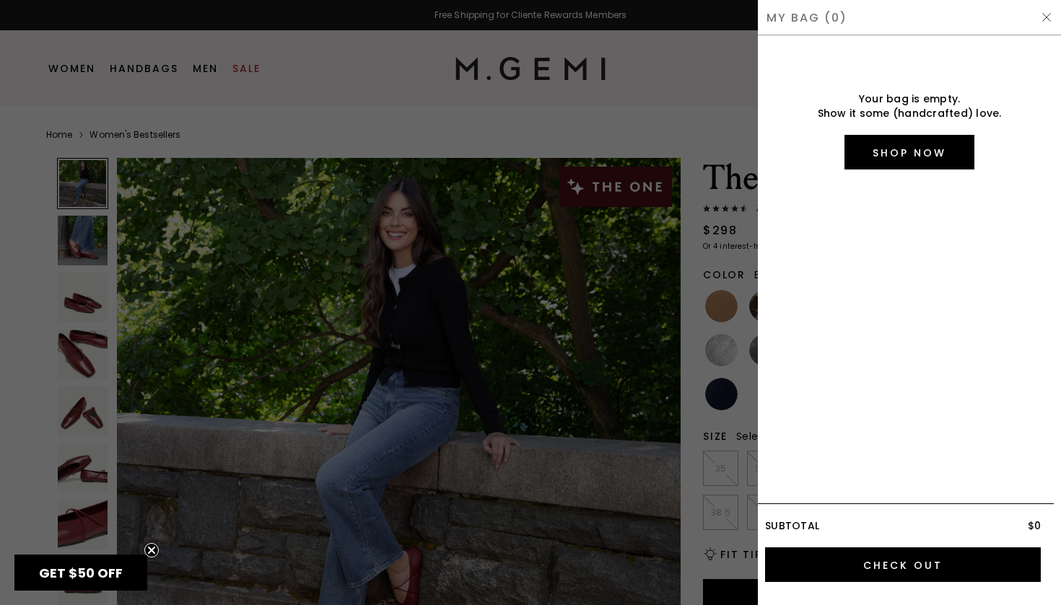
click at [668, 105] on div at bounding box center [530, 302] width 1061 height 605
